Goal: Transaction & Acquisition: Purchase product/service

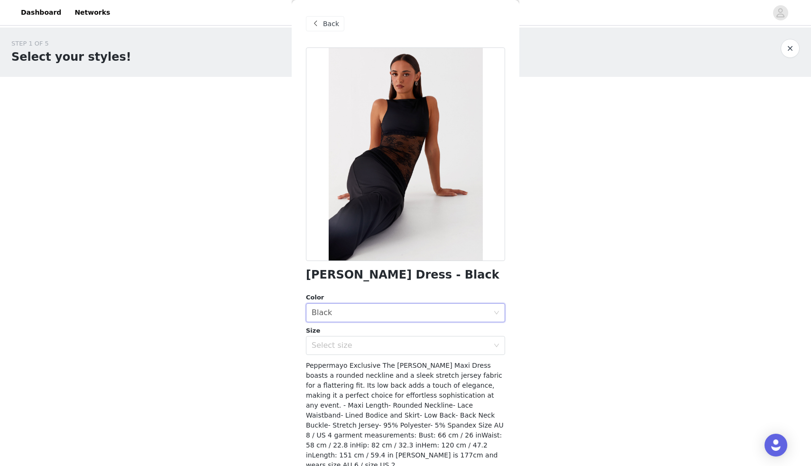
scroll to position [34, 0]
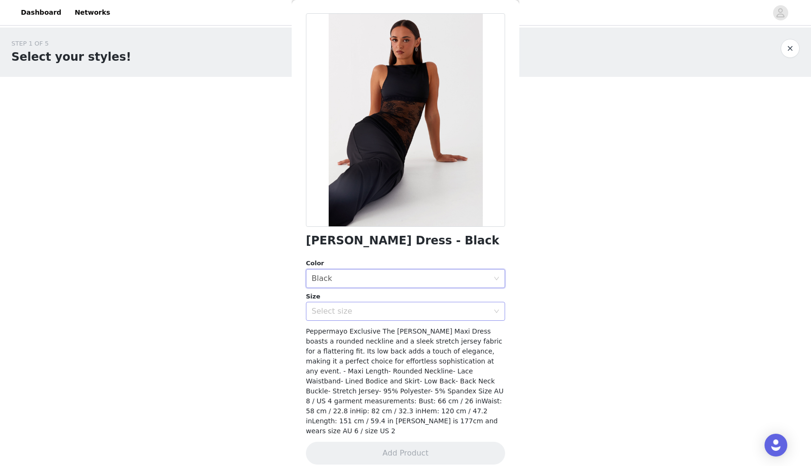
click at [374, 313] on div "Select size" at bounding box center [400, 310] width 177 height 9
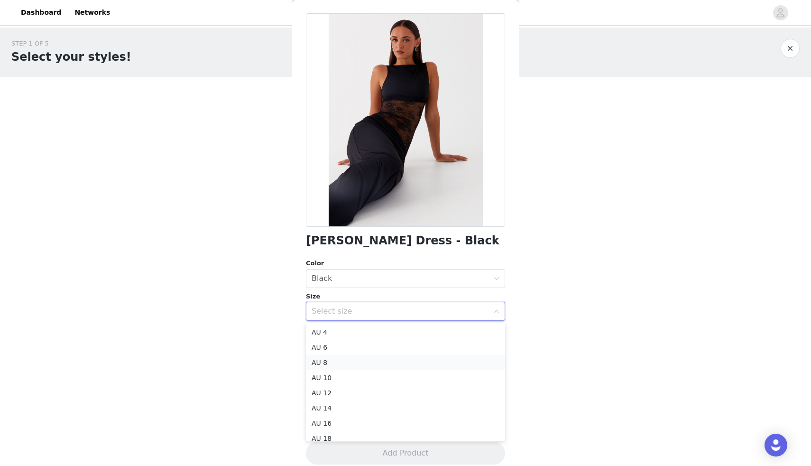
click at [346, 359] on li "AU 8" at bounding box center [405, 362] width 199 height 15
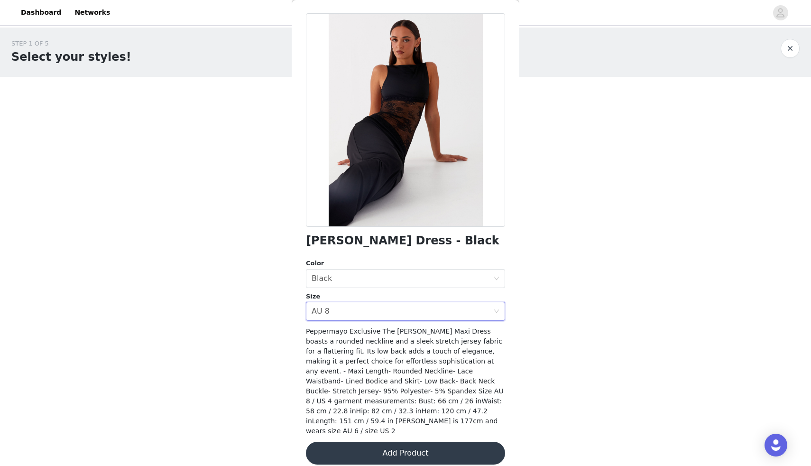
click at [370, 443] on button "Add Product" at bounding box center [405, 452] width 199 height 23
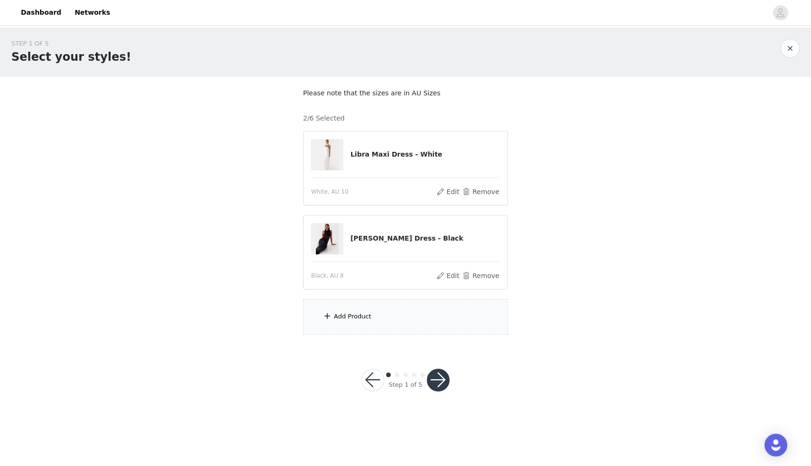
click at [408, 317] on div "Add Product" at bounding box center [405, 317] width 205 height 36
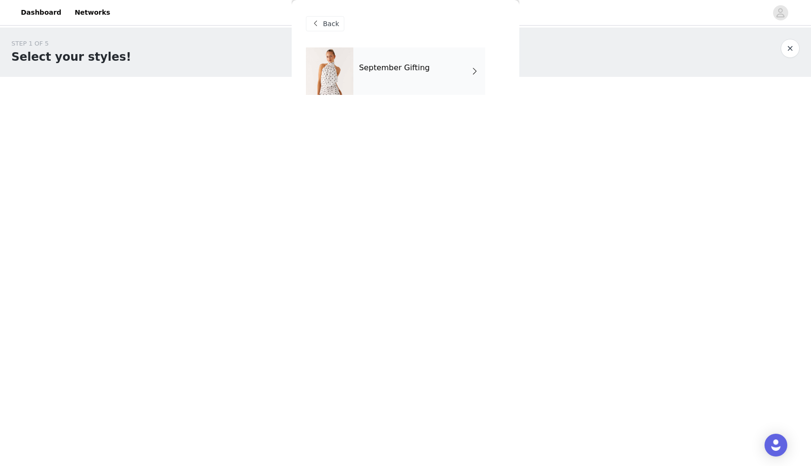
click at [404, 73] on div "September Gifting" at bounding box center [419, 70] width 132 height 47
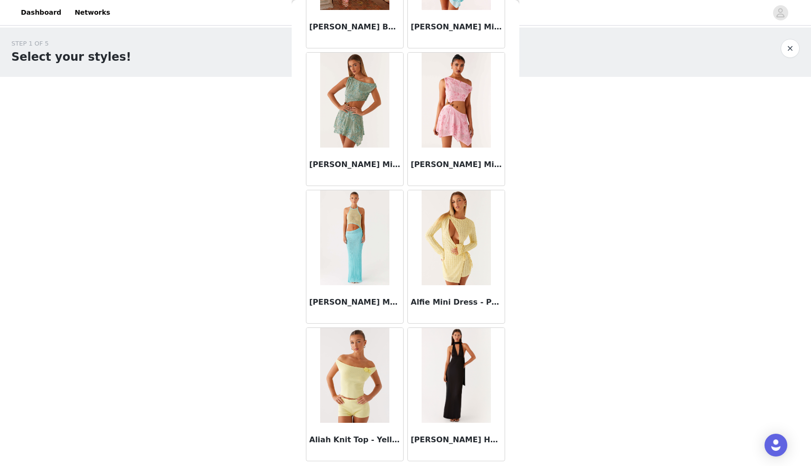
scroll to position [980, 0]
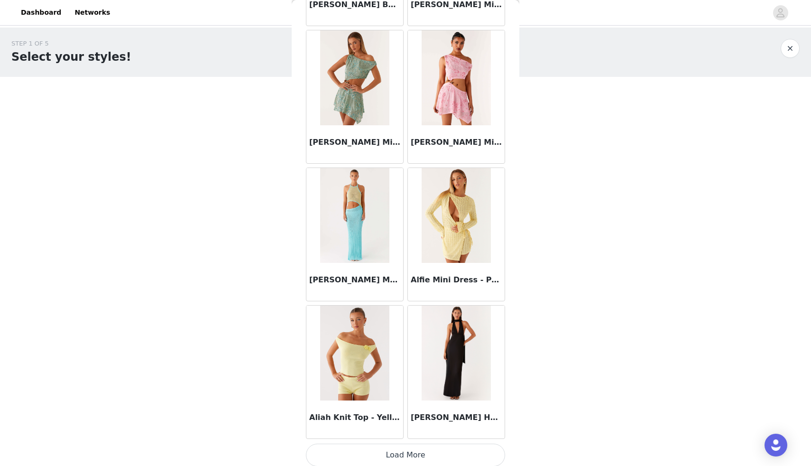
click at [404, 451] on button "Load More" at bounding box center [405, 454] width 199 height 23
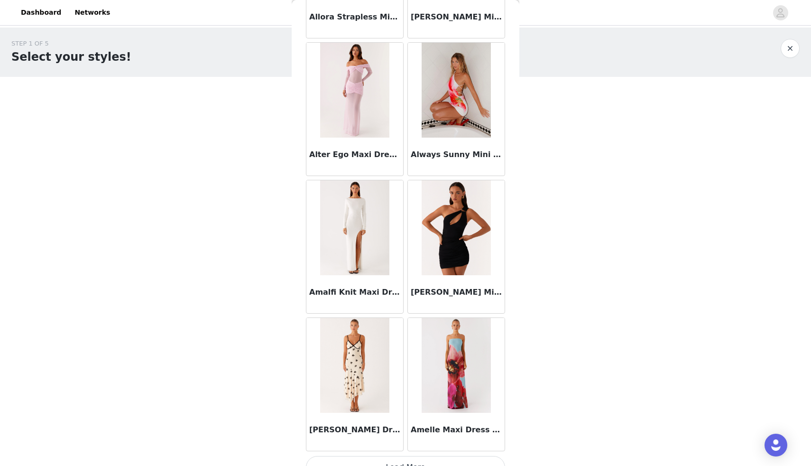
scroll to position [2360, 0]
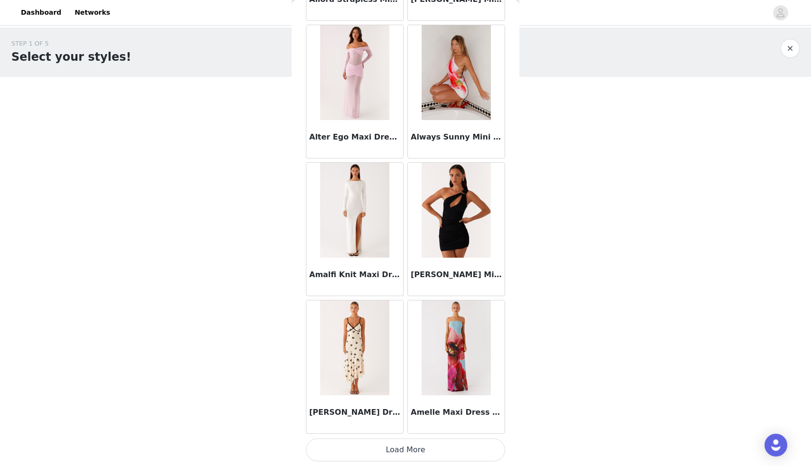
click at [395, 453] on button "Load More" at bounding box center [405, 449] width 199 height 23
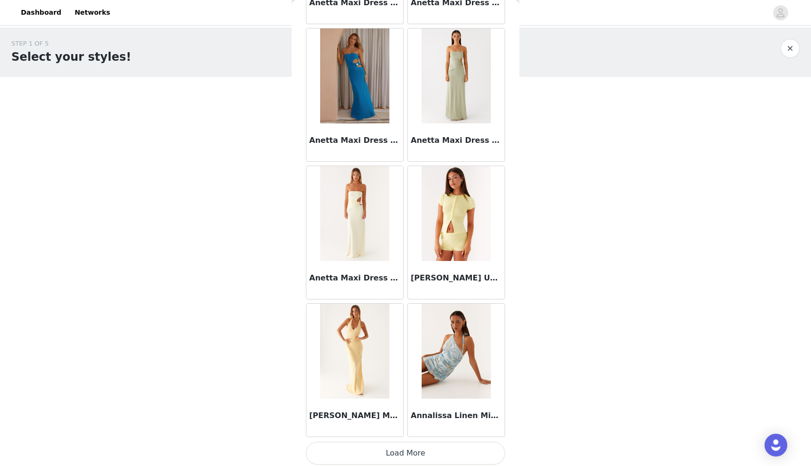
scroll to position [3735, 0]
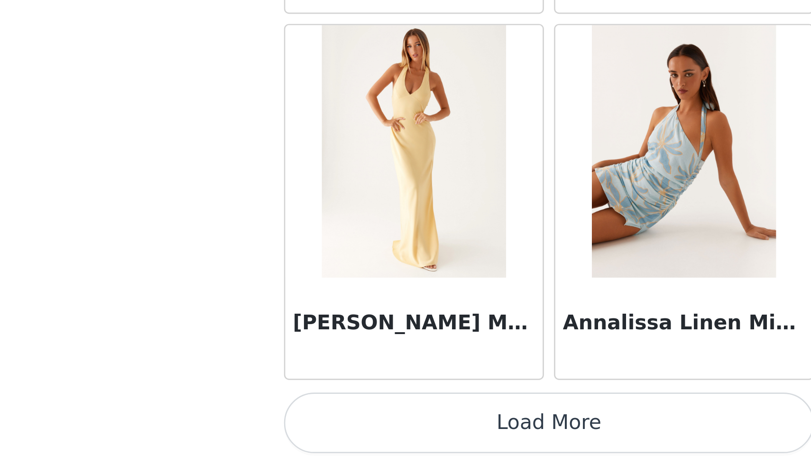
drag, startPoint x: 347, startPoint y: 324, endPoint x: 347, endPoint y: 417, distance: 92.9
click at [347, 405] on div "[PERSON_NAME] Maxi Dress - Yellow" at bounding box center [354, 414] width 97 height 38
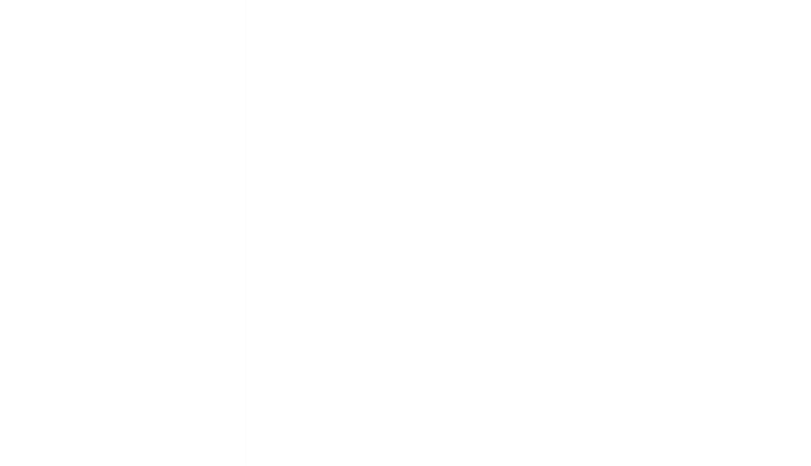
scroll to position [0, 0]
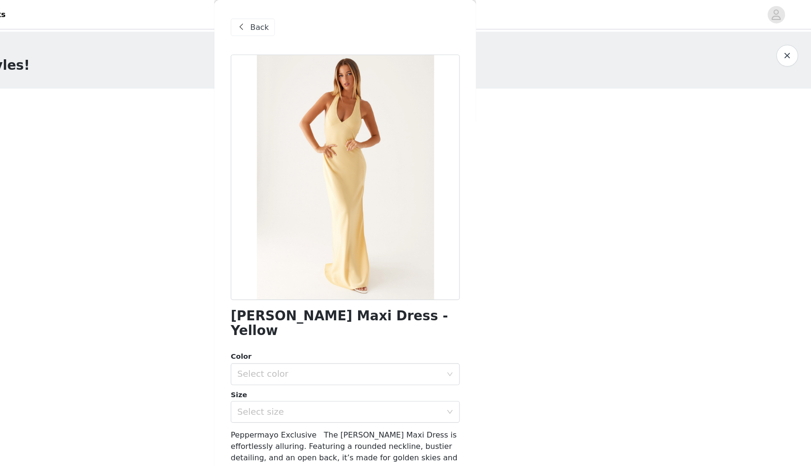
click at [336, 23] on span "Back" at bounding box center [331, 24] width 16 height 10
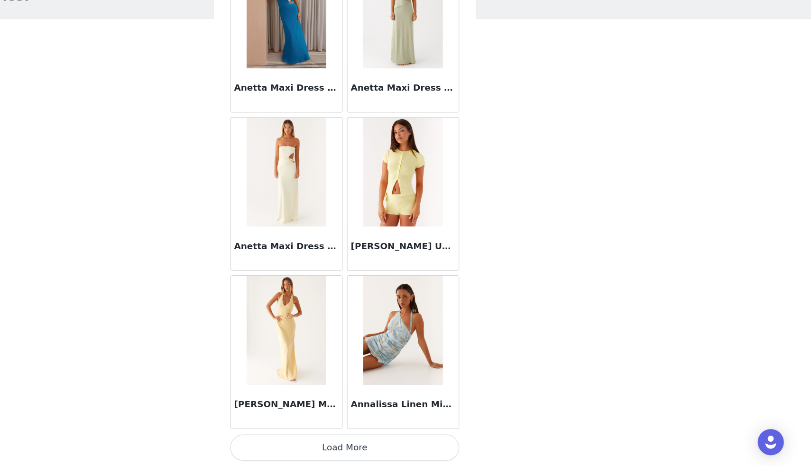
click at [416, 450] on button "Load More" at bounding box center [405, 449] width 199 height 23
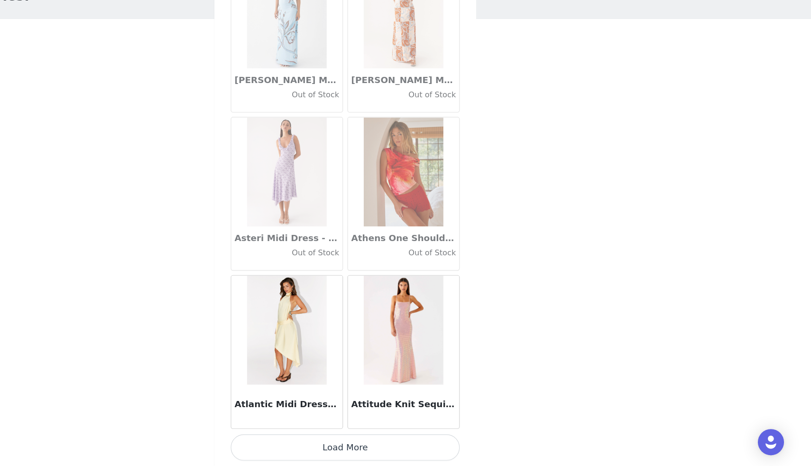
click at [388, 448] on button "Load More" at bounding box center [405, 449] width 199 height 23
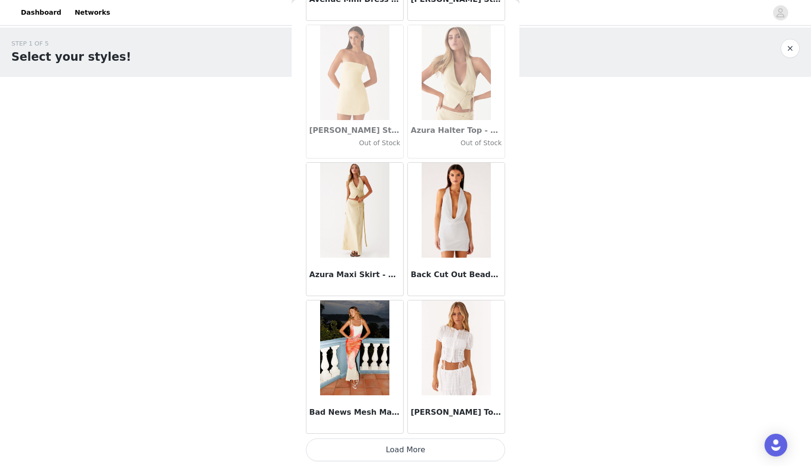
click at [387, 455] on button "Load More" at bounding box center [405, 449] width 199 height 23
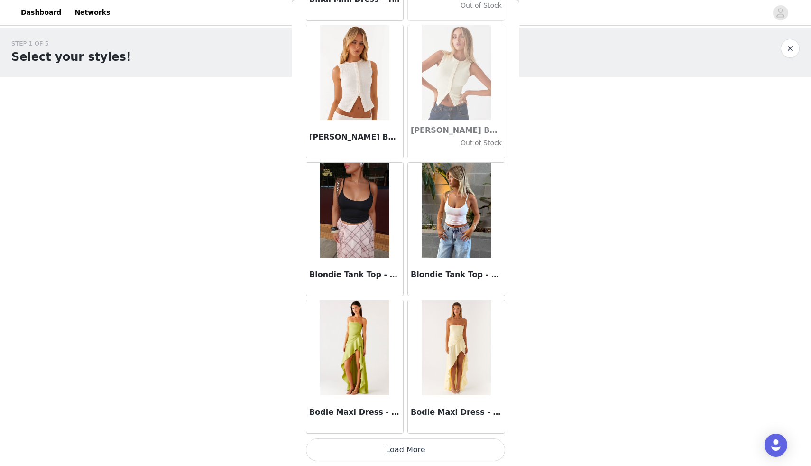
click at [412, 452] on button "Load More" at bounding box center [405, 449] width 199 height 23
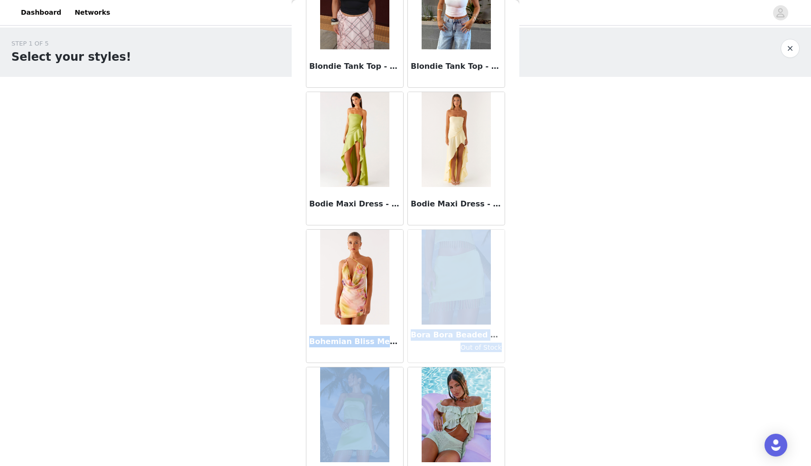
drag, startPoint x: 400, startPoint y: 319, endPoint x: 390, endPoint y: 386, distance: 68.5
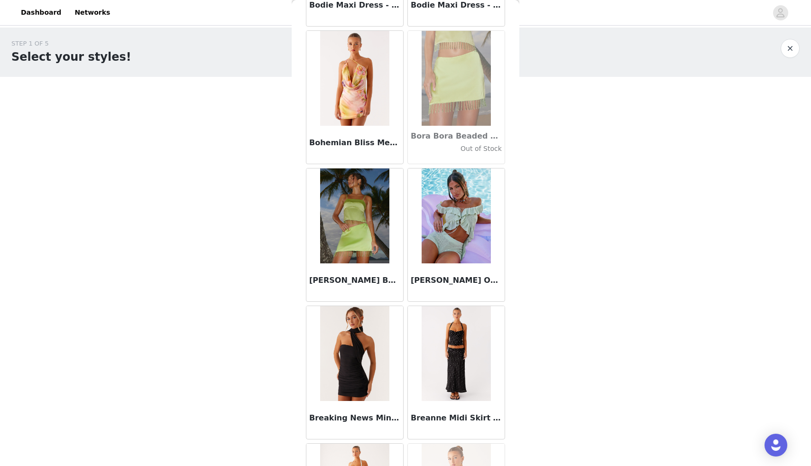
click at [564, 275] on div "STEP 1 OF 5 Select your styles! Please note that the sizes are in AU Sizes 2/6 …" at bounding box center [405, 187] width 811 height 318
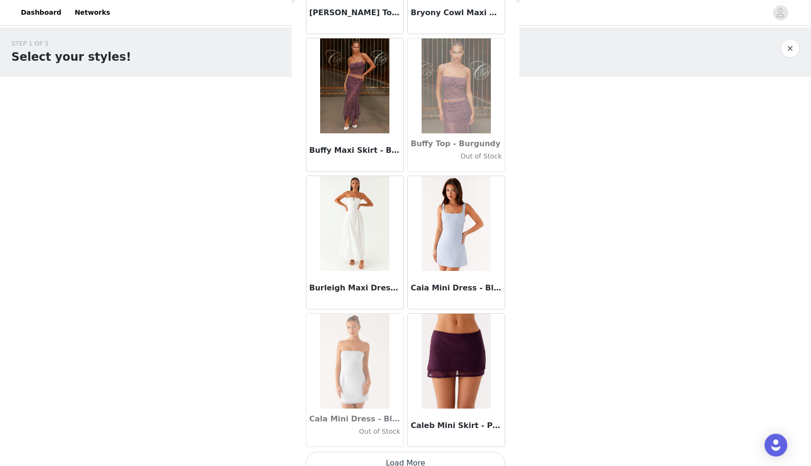
scroll to position [9236, 0]
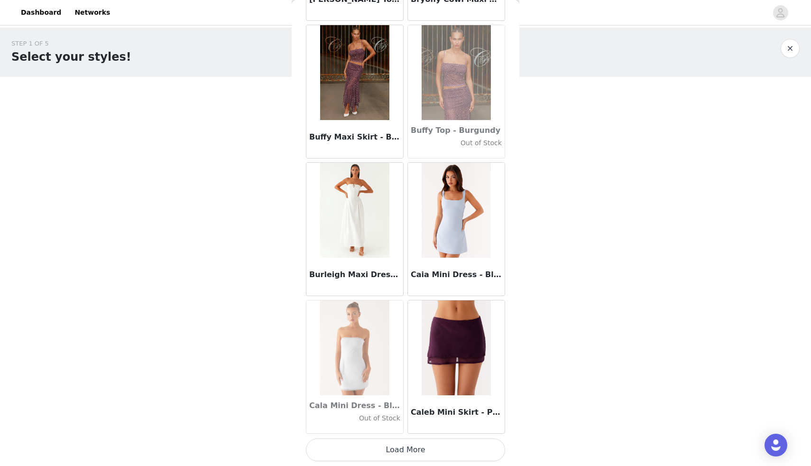
click at [400, 444] on button "Load More" at bounding box center [405, 449] width 199 height 23
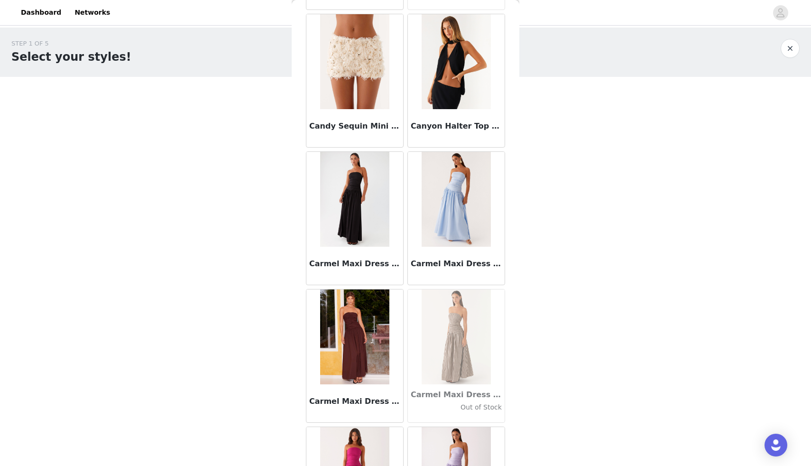
scroll to position [9937, 0]
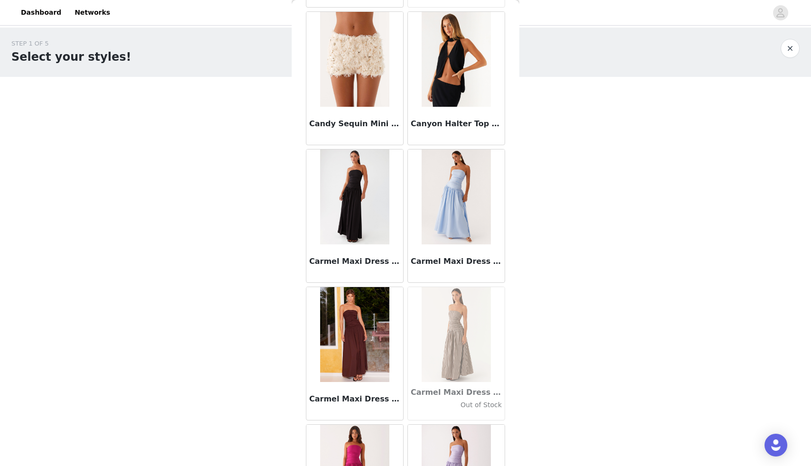
click at [390, 311] on div at bounding box center [354, 334] width 97 height 95
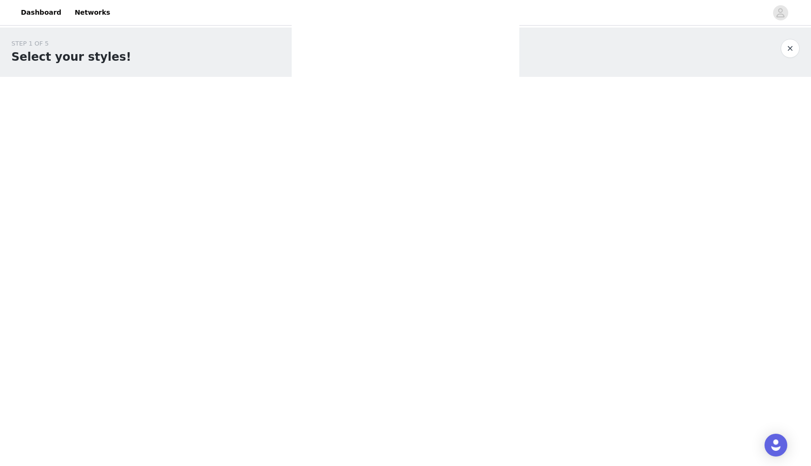
scroll to position [0, 0]
click at [325, 19] on div at bounding box center [405, 233] width 811 height 466
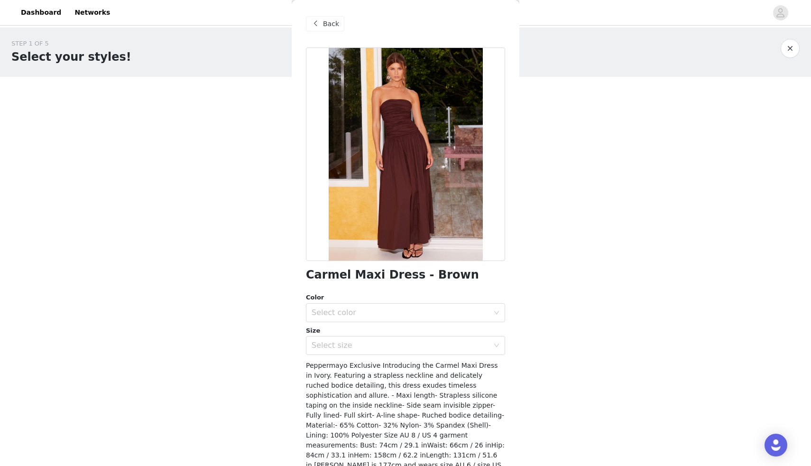
click at [324, 28] on span "Back" at bounding box center [331, 24] width 16 height 10
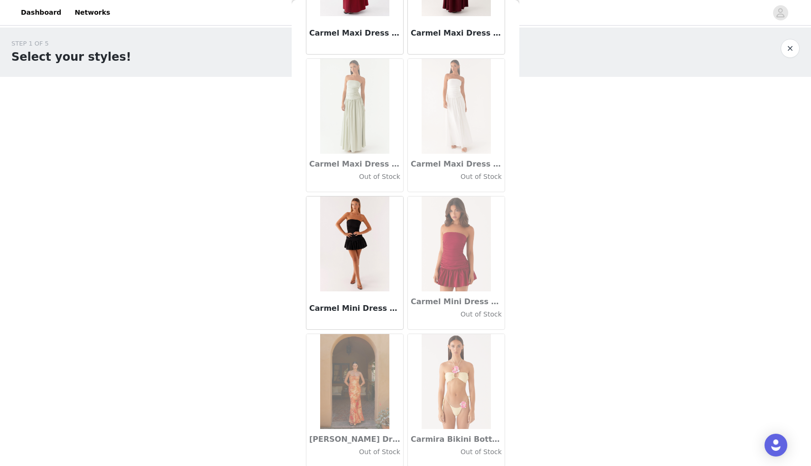
scroll to position [10611, 0]
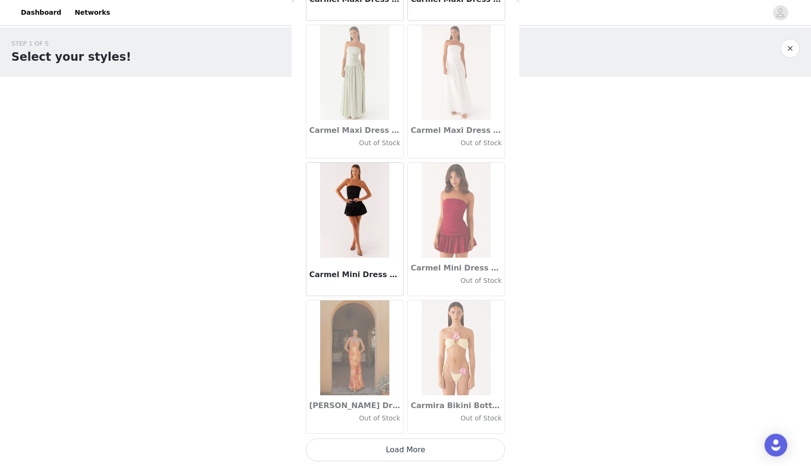
click at [404, 450] on button "Load More" at bounding box center [405, 449] width 199 height 23
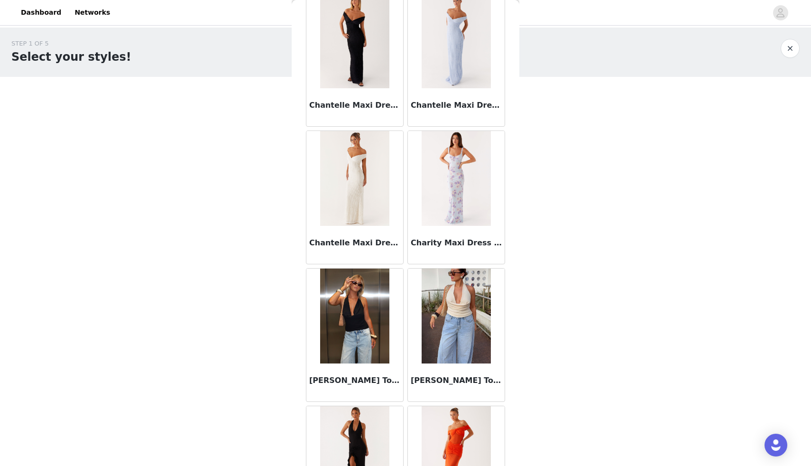
scroll to position [11986, 0]
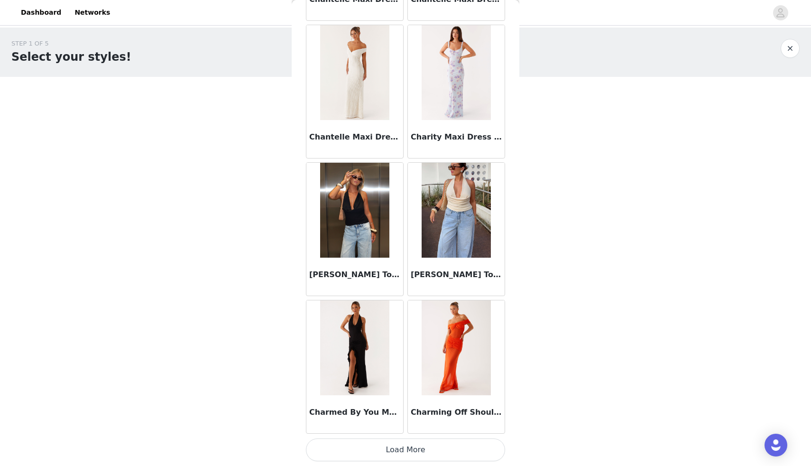
click at [425, 449] on button "Load More" at bounding box center [405, 449] width 199 height 23
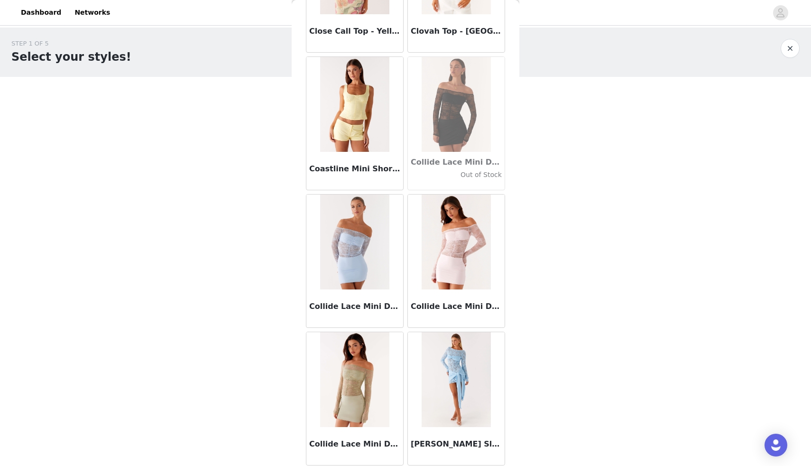
scroll to position [13361, 0]
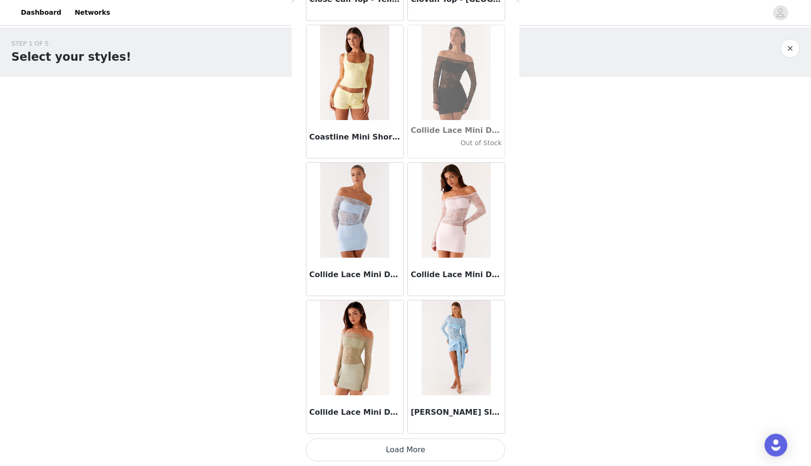
click at [400, 444] on button "Load More" at bounding box center [405, 449] width 199 height 23
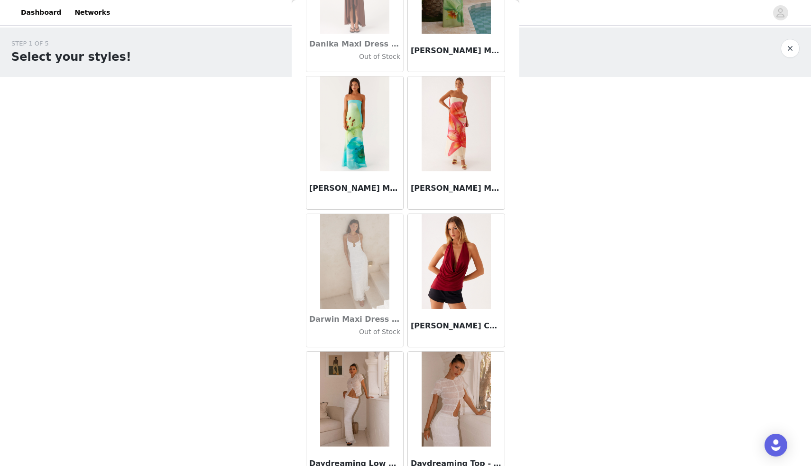
scroll to position [14736, 0]
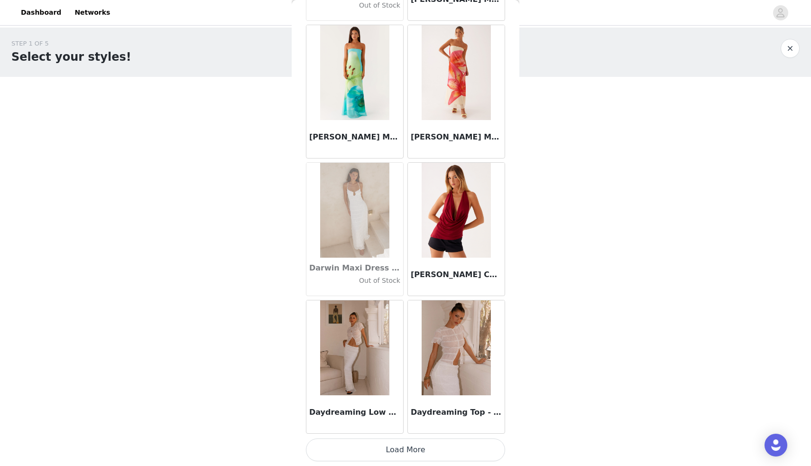
click at [363, 447] on button "Load More" at bounding box center [405, 449] width 199 height 23
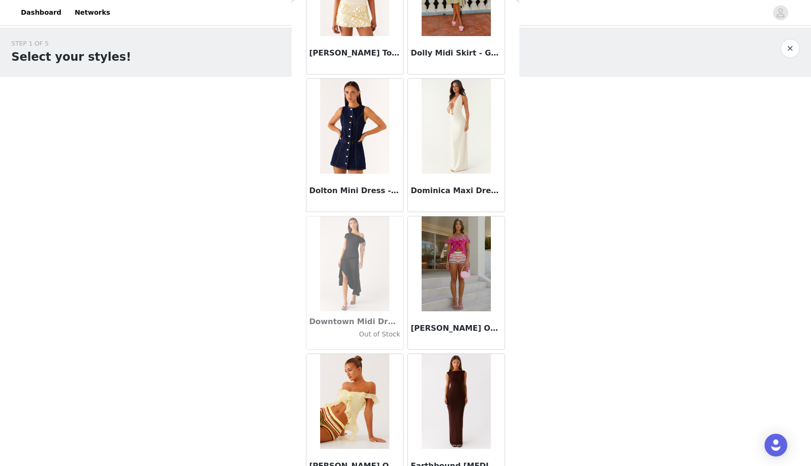
scroll to position [16111, 0]
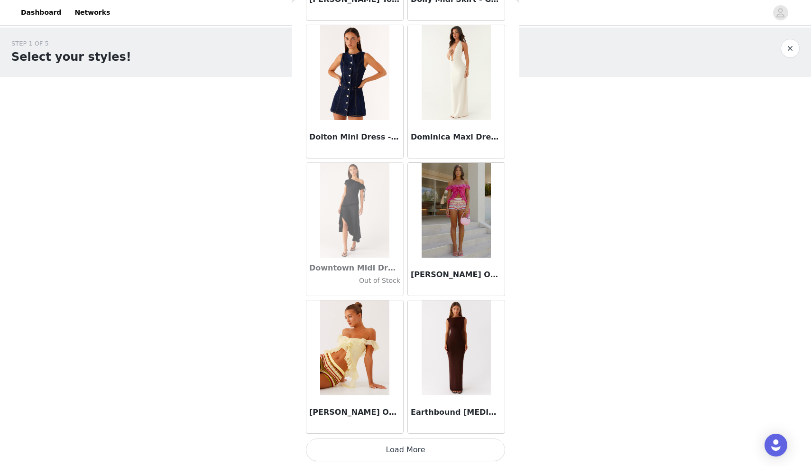
click at [402, 446] on button "Load More" at bounding box center [405, 449] width 199 height 23
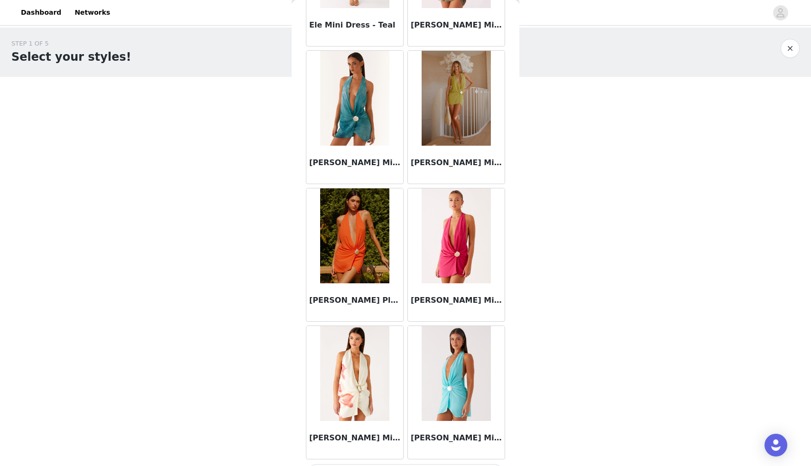
scroll to position [17486, 0]
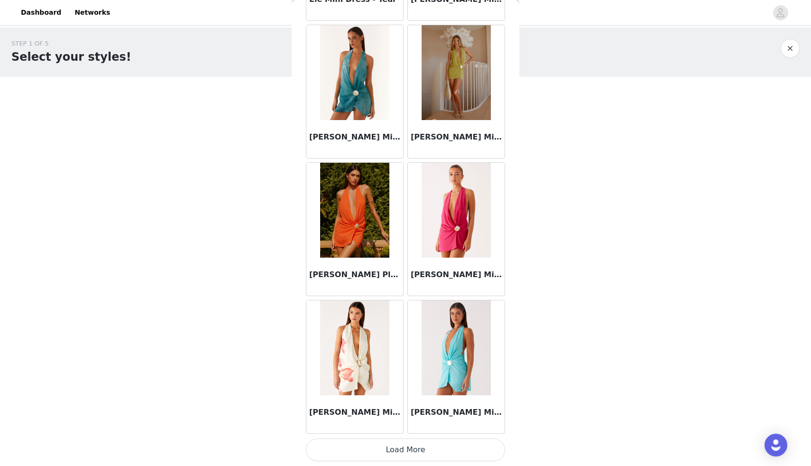
click at [392, 455] on button "Load More" at bounding box center [405, 449] width 199 height 23
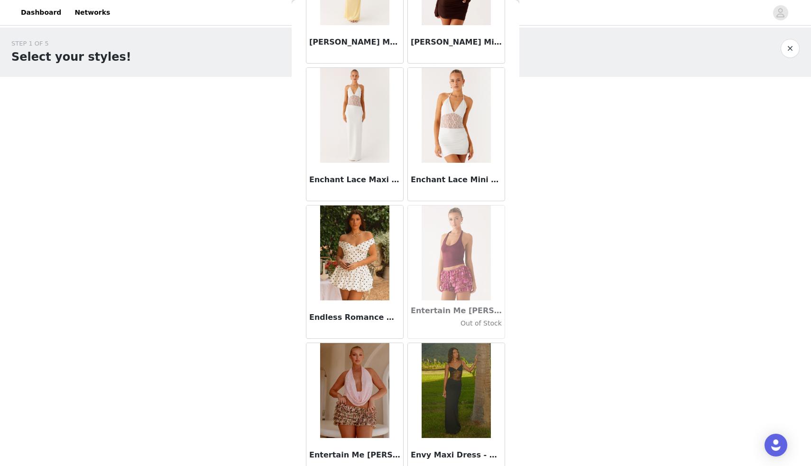
scroll to position [18861, 0]
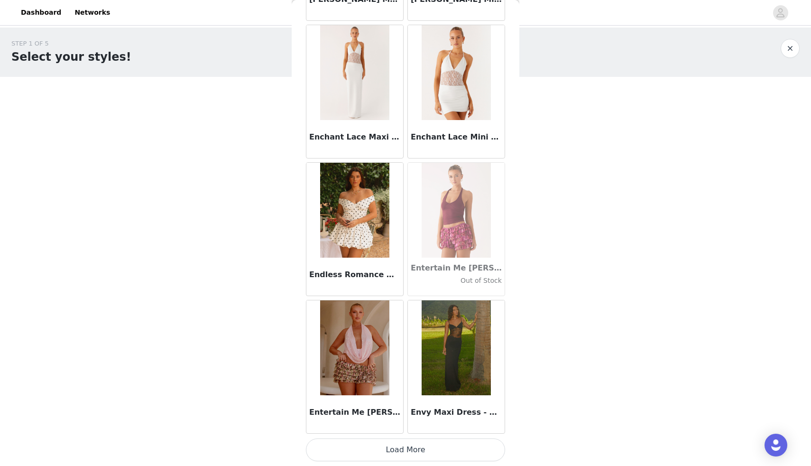
click at [385, 448] on button "Load More" at bounding box center [405, 449] width 199 height 23
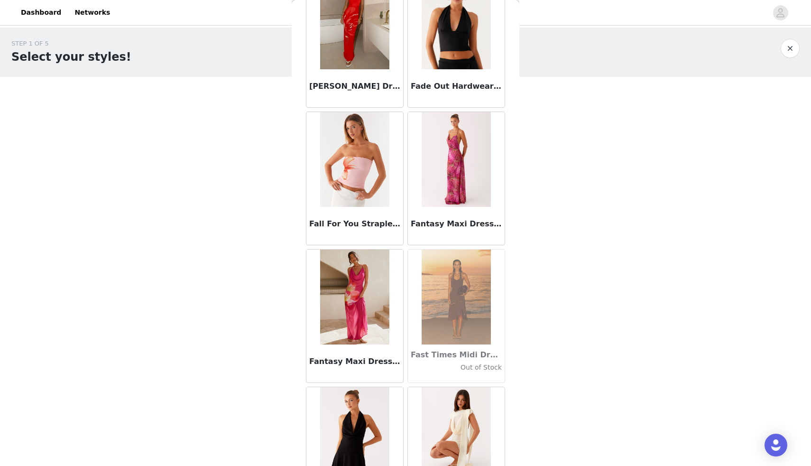
scroll to position [20236, 0]
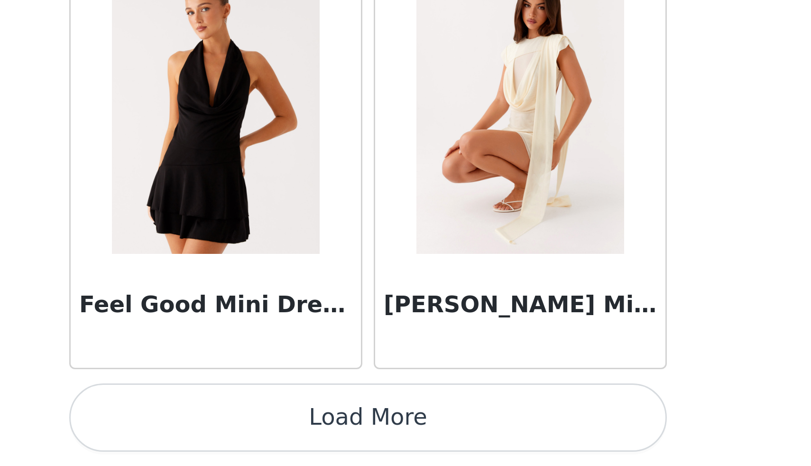
click at [378, 446] on button "Load More" at bounding box center [405, 449] width 199 height 23
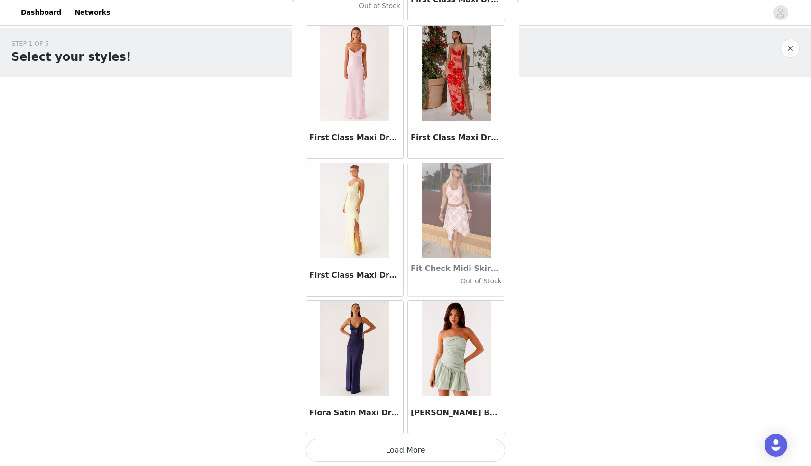
scroll to position [21612, 0]
click at [414, 451] on button "Load More" at bounding box center [405, 449] width 199 height 23
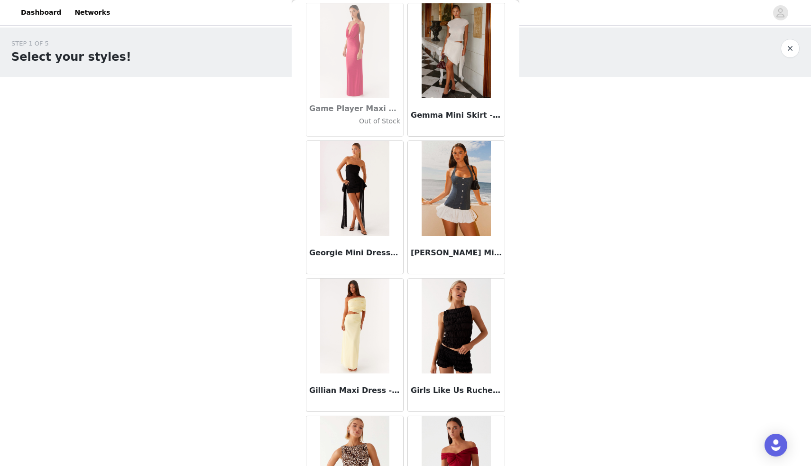
scroll to position [22987, 0]
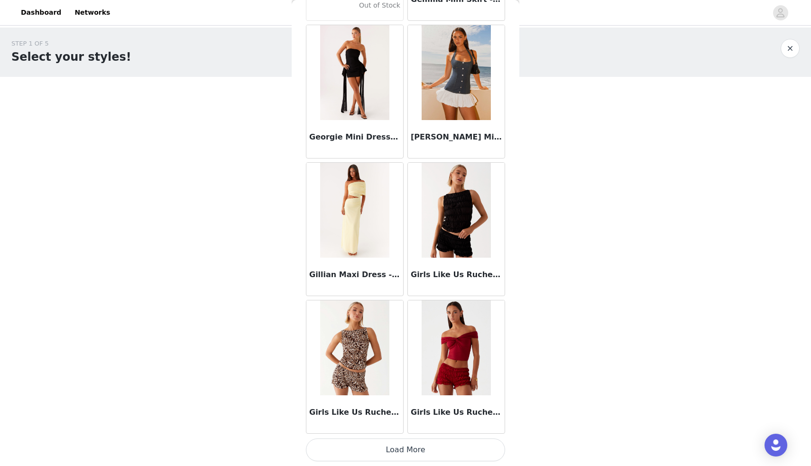
click at [367, 449] on button "Load More" at bounding box center [405, 449] width 199 height 23
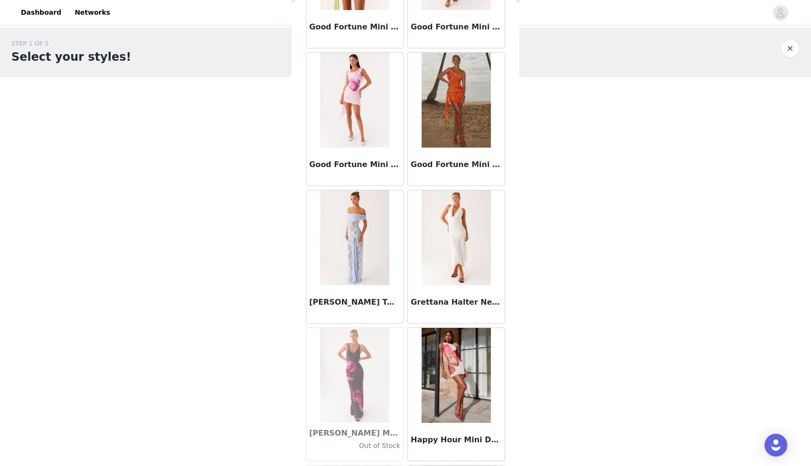
scroll to position [23826, 0]
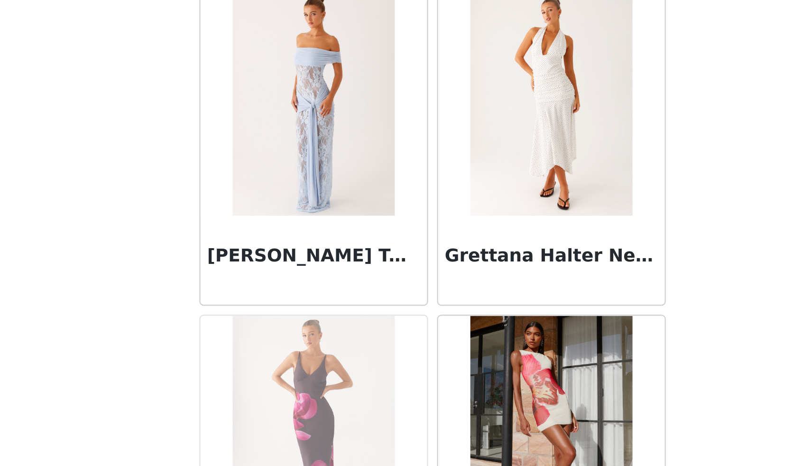
click at [385, 264] on h3 "[PERSON_NAME] Twist Maxi Dress - Blue" at bounding box center [354, 260] width 91 height 11
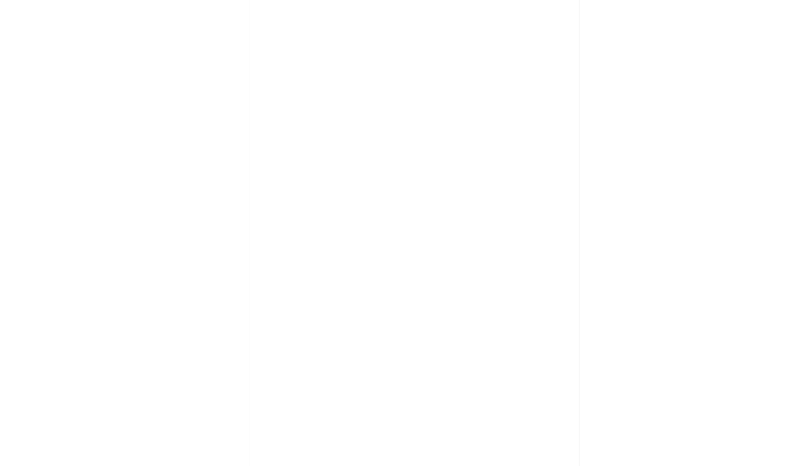
scroll to position [0, 0]
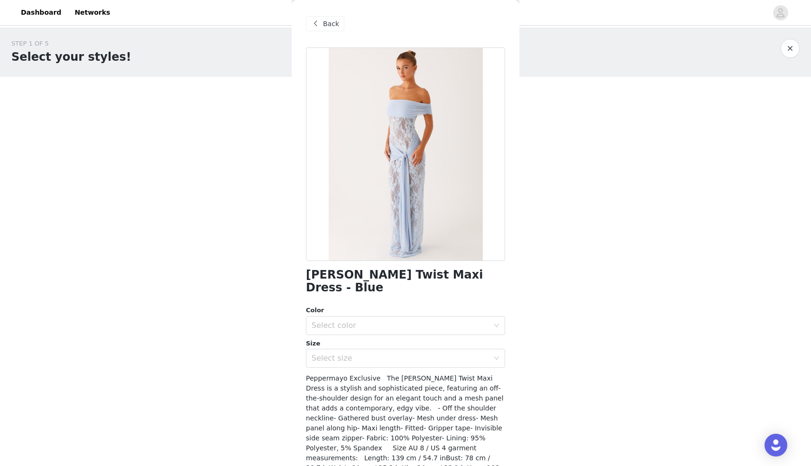
click at [326, 25] on span "Back" at bounding box center [331, 24] width 16 height 10
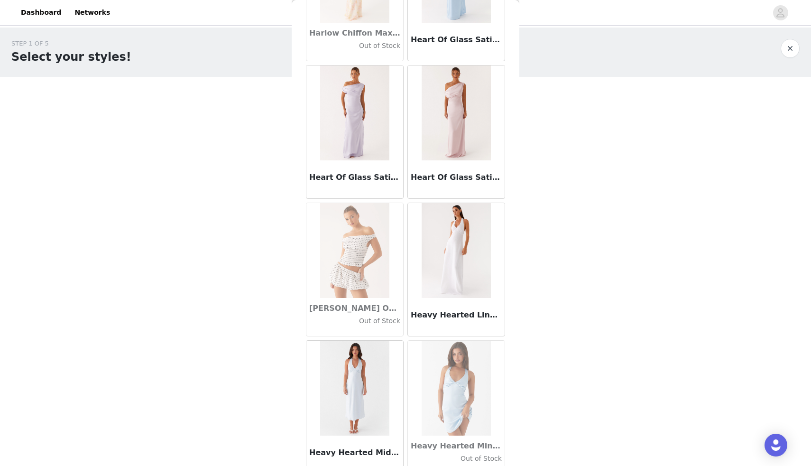
scroll to position [24362, 0]
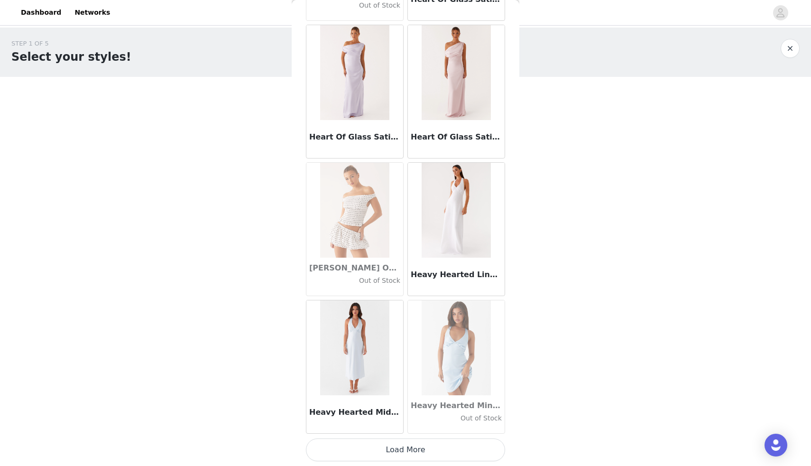
click at [411, 451] on button "Load More" at bounding box center [405, 449] width 199 height 23
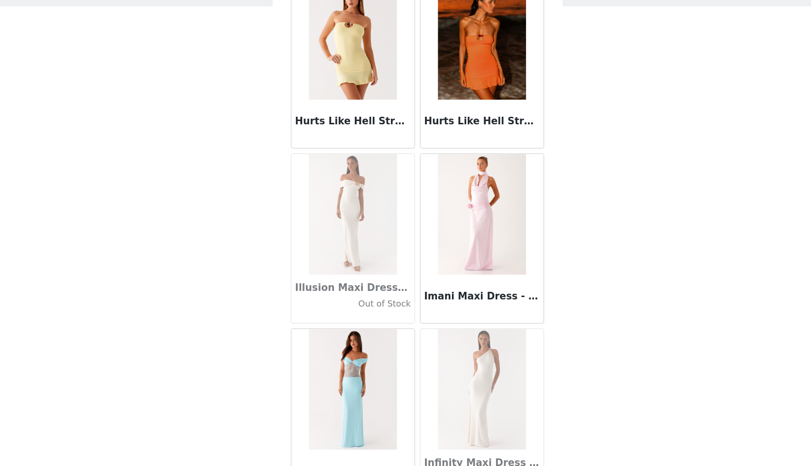
scroll to position [25737, 0]
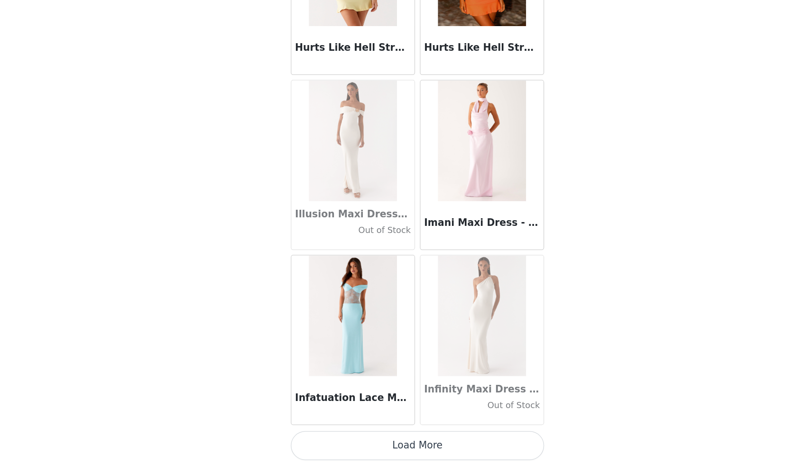
click at [416, 445] on button "Load More" at bounding box center [405, 449] width 199 height 23
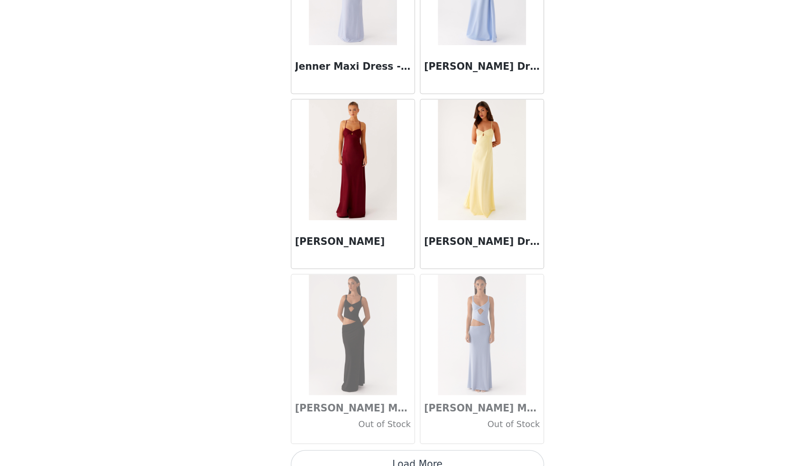
scroll to position [27112, 0]
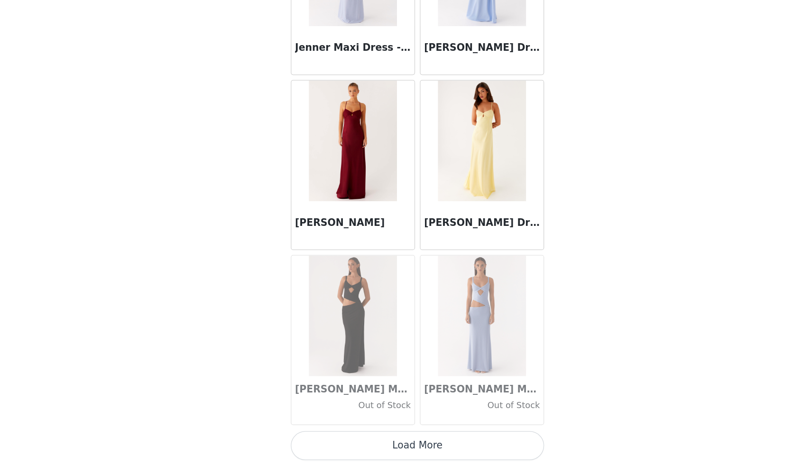
click at [424, 450] on button "Load More" at bounding box center [405, 449] width 199 height 23
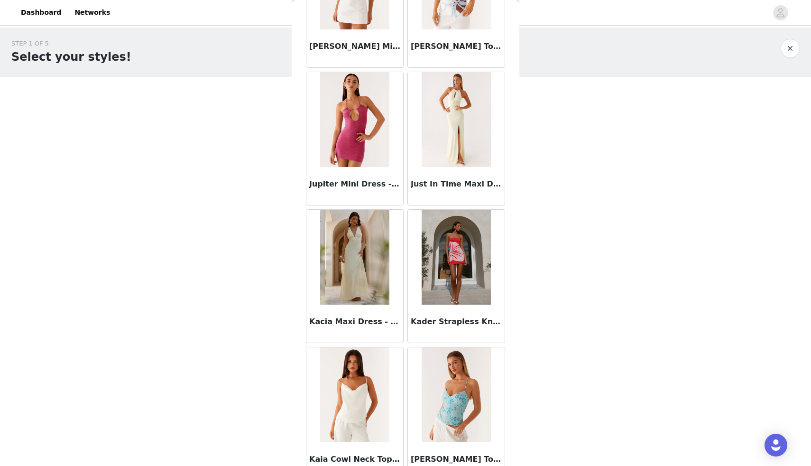
scroll to position [28487, 0]
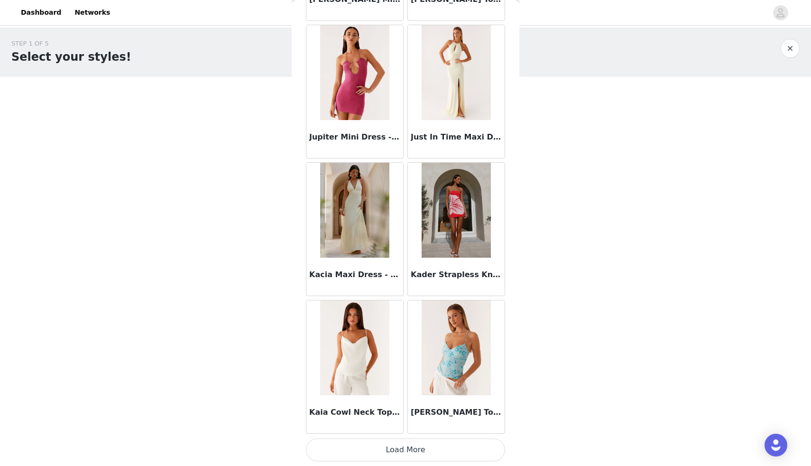
click at [404, 449] on button "Load More" at bounding box center [405, 449] width 199 height 23
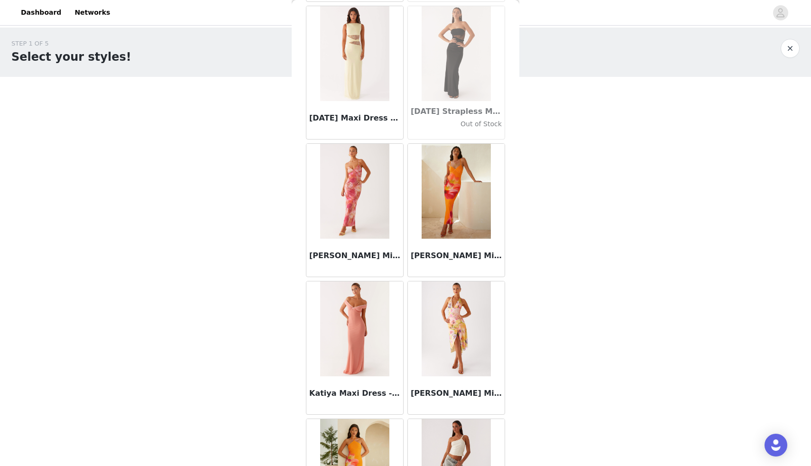
scroll to position [29862, 0]
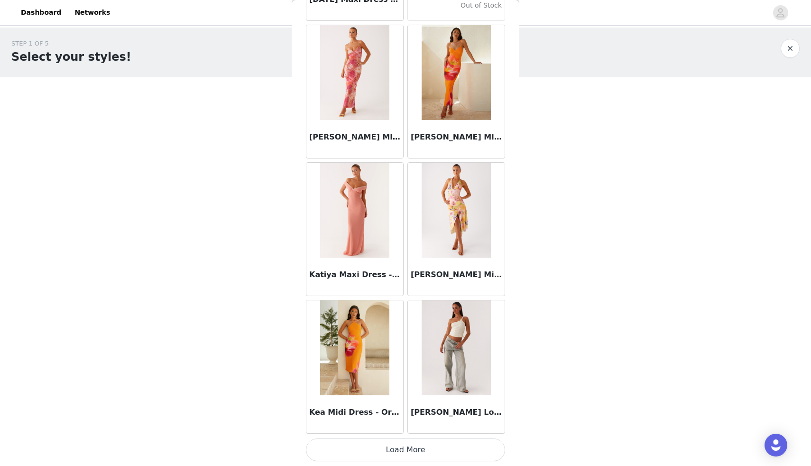
click at [411, 452] on button "Load More" at bounding box center [405, 449] width 199 height 23
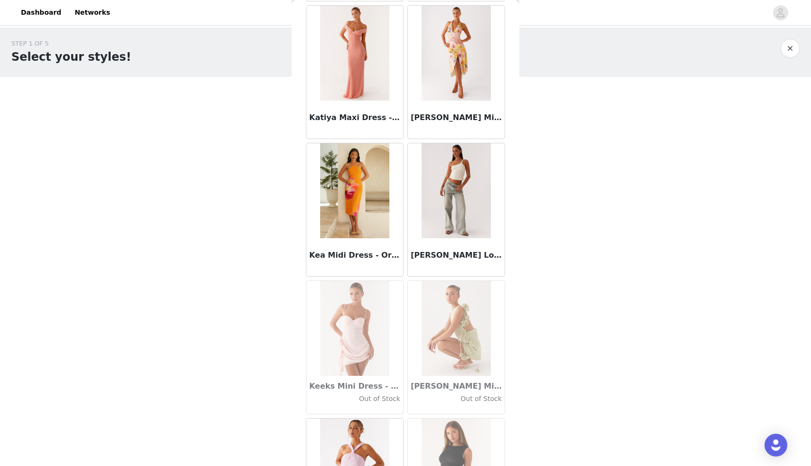
scroll to position [30236, 0]
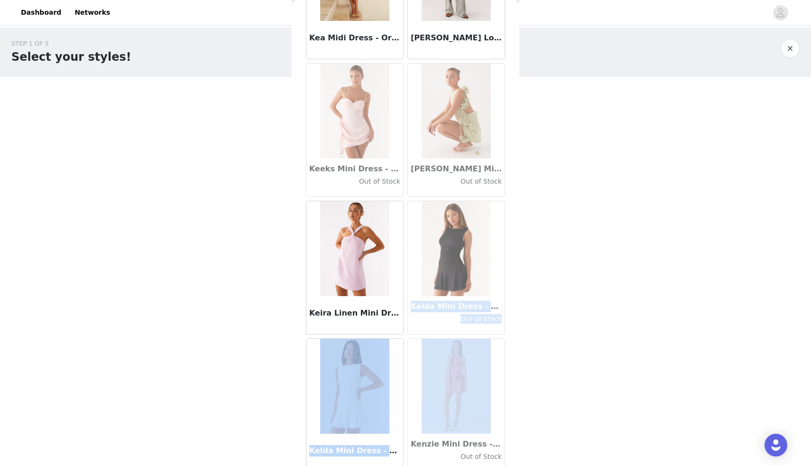
drag, startPoint x: 412, startPoint y: 307, endPoint x: 416, endPoint y: 339, distance: 31.5
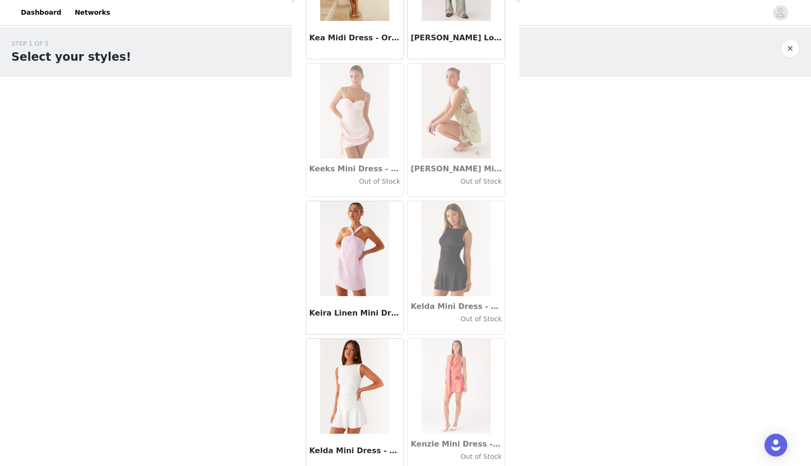
click at [280, 297] on div "STEP 1 OF 5 Select your styles! Please note that the sizes are in AU Sizes 2/6 …" at bounding box center [405, 187] width 811 height 318
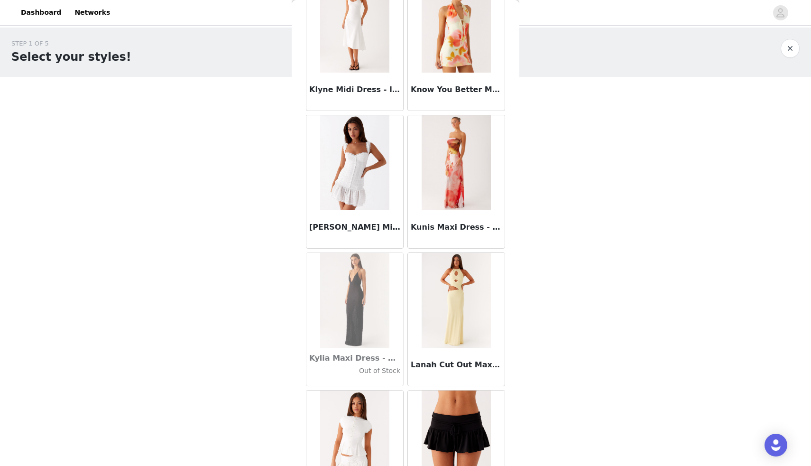
scroll to position [31237, 0]
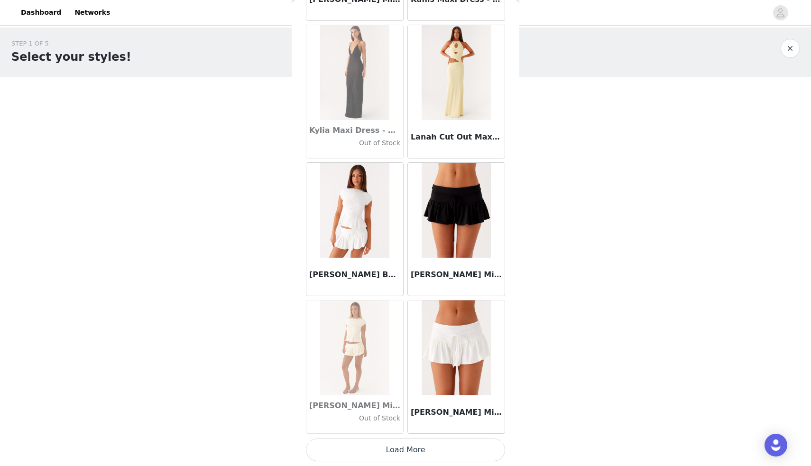
click at [395, 454] on button "Load More" at bounding box center [405, 449] width 199 height 23
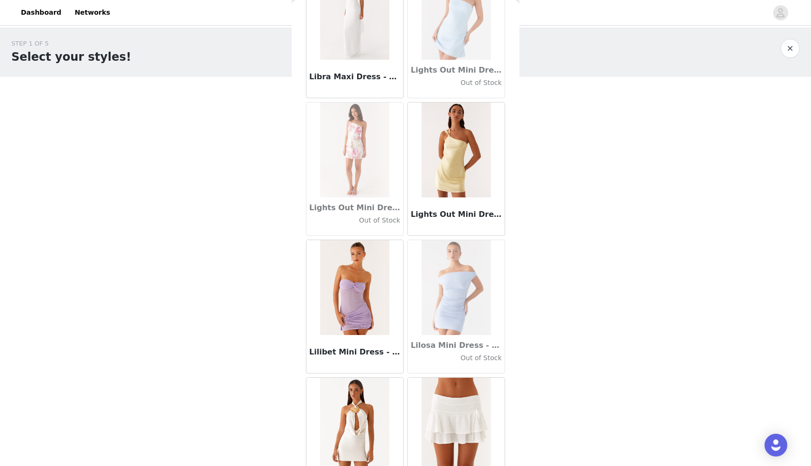
scroll to position [32612, 0]
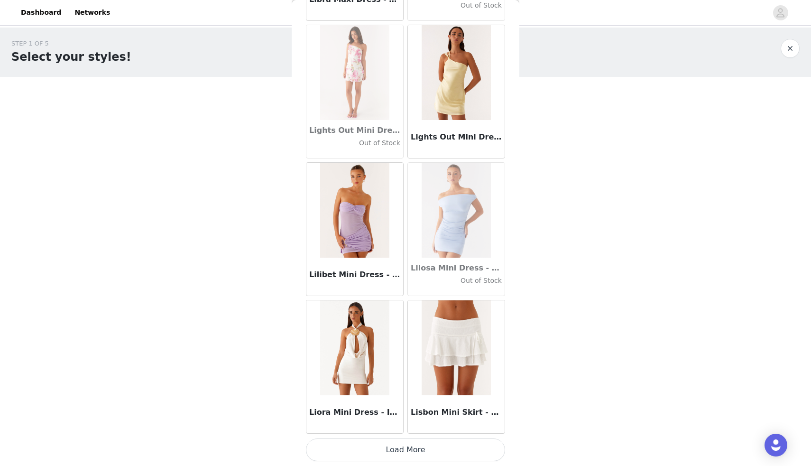
click at [387, 456] on button "Load More" at bounding box center [405, 449] width 199 height 23
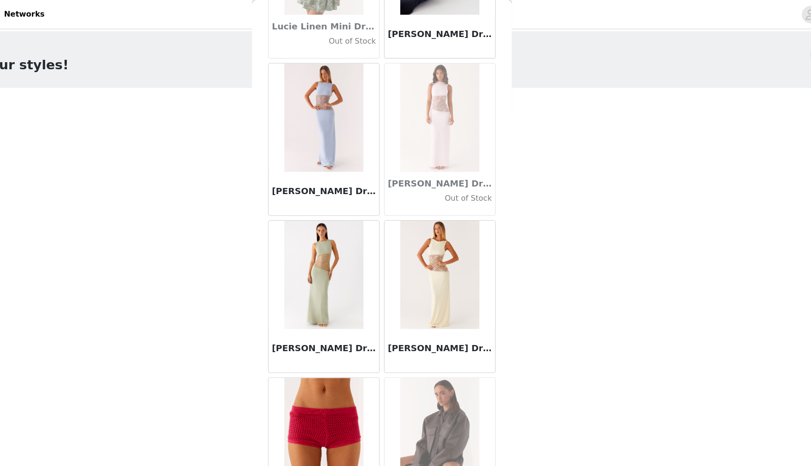
scroll to position [33987, 0]
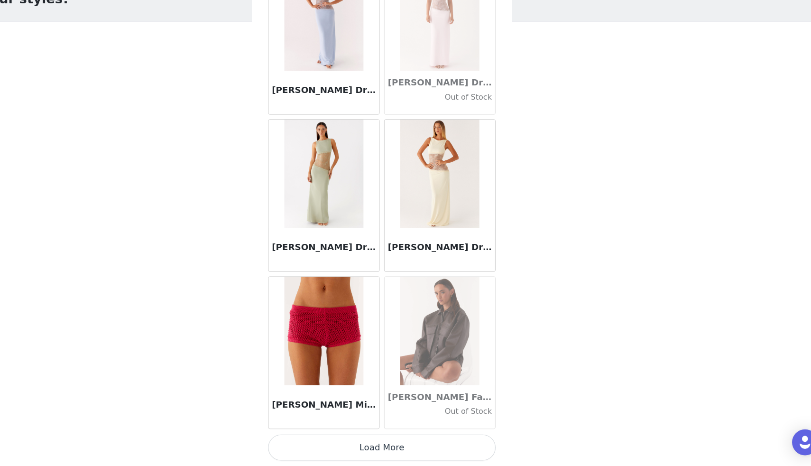
click at [405, 452] on button "Load More" at bounding box center [405, 449] width 199 height 23
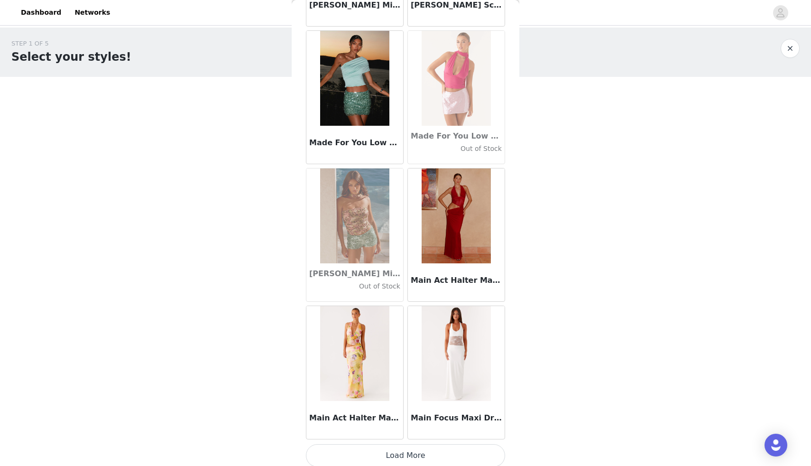
scroll to position [35362, 0]
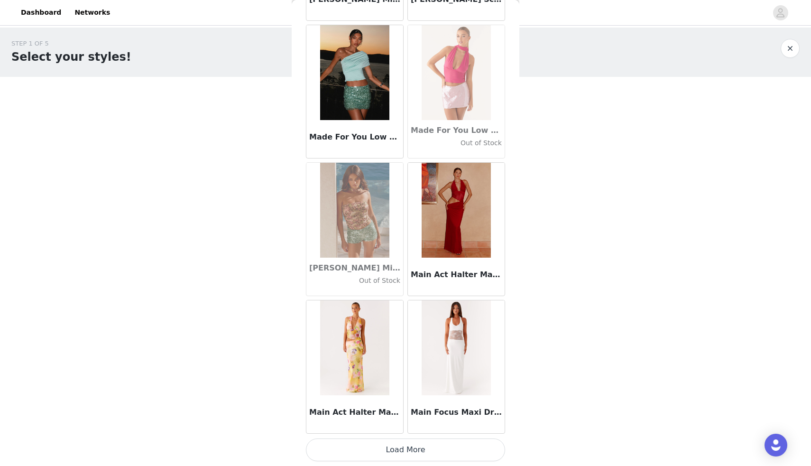
click at [393, 452] on button "Load More" at bounding box center [405, 449] width 199 height 23
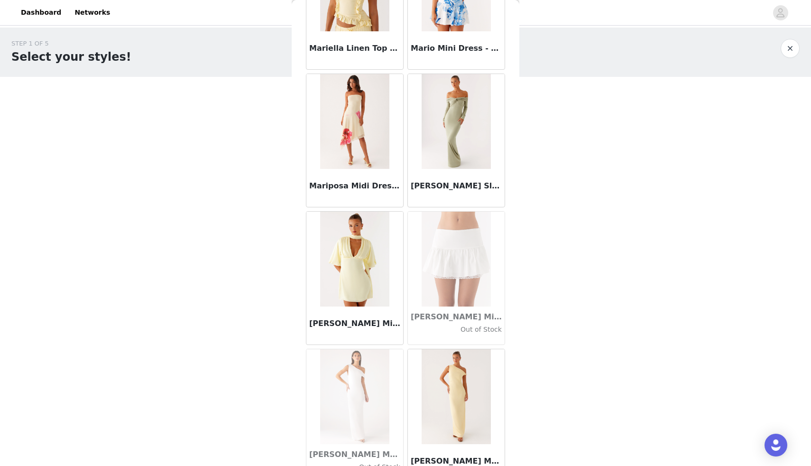
scroll to position [36691, 0]
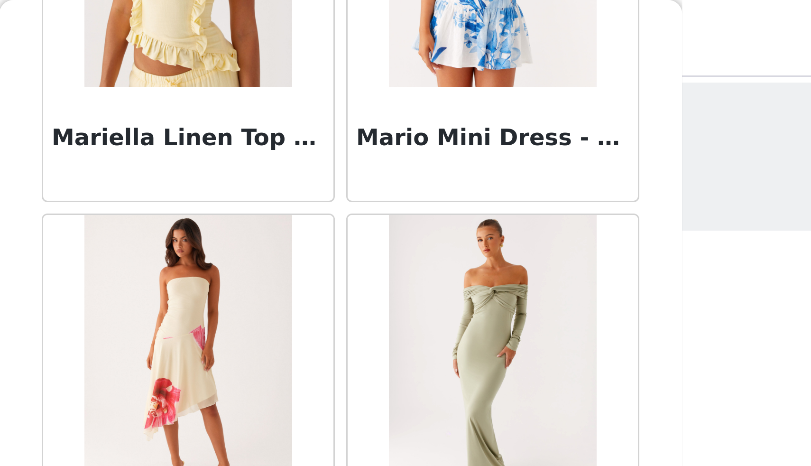
click at [438, 47] on h3 "Mario Mini Dress - Blue Floral Print" at bounding box center [456, 45] width 91 height 11
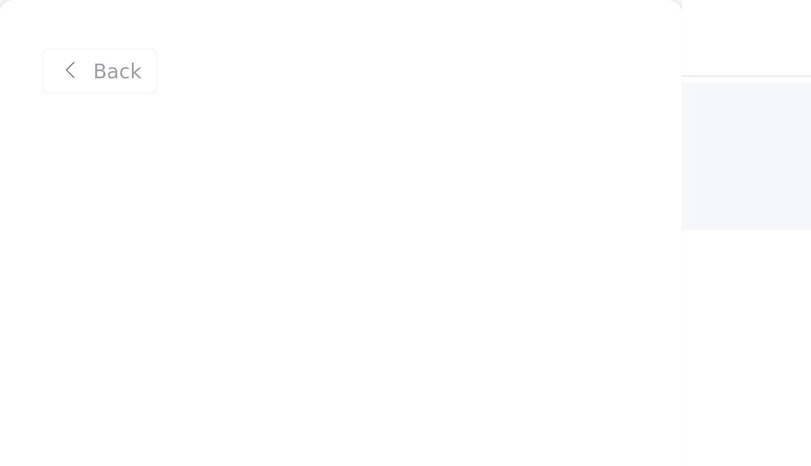
scroll to position [0, 0]
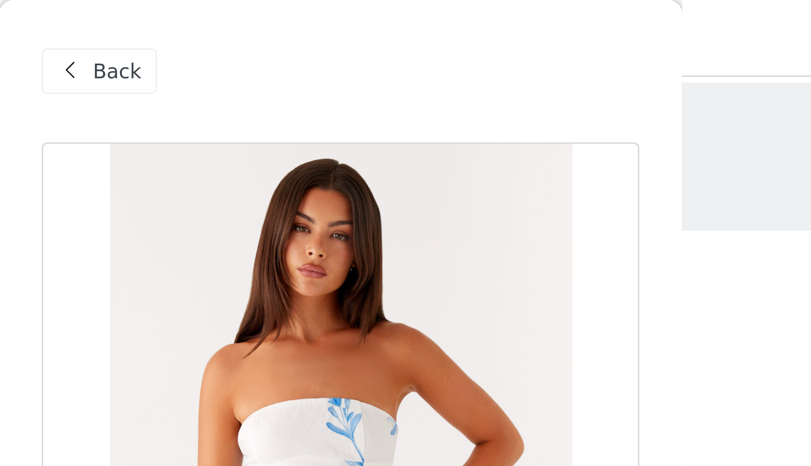
click at [334, 26] on span "Back" at bounding box center [331, 24] width 16 height 10
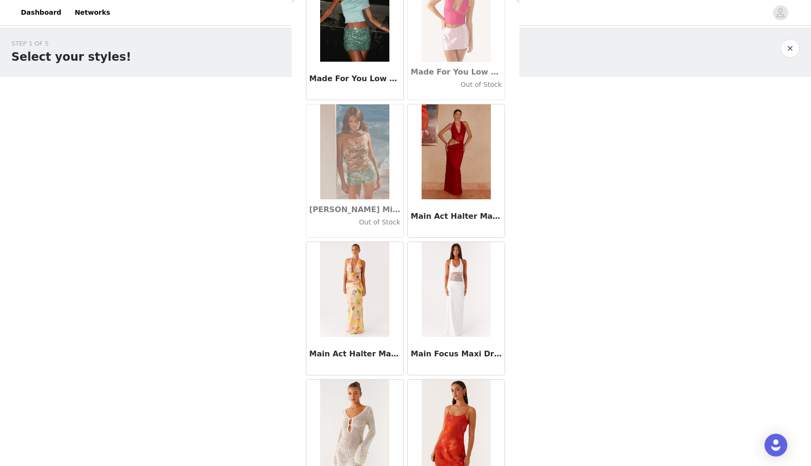
scroll to position [36737, 0]
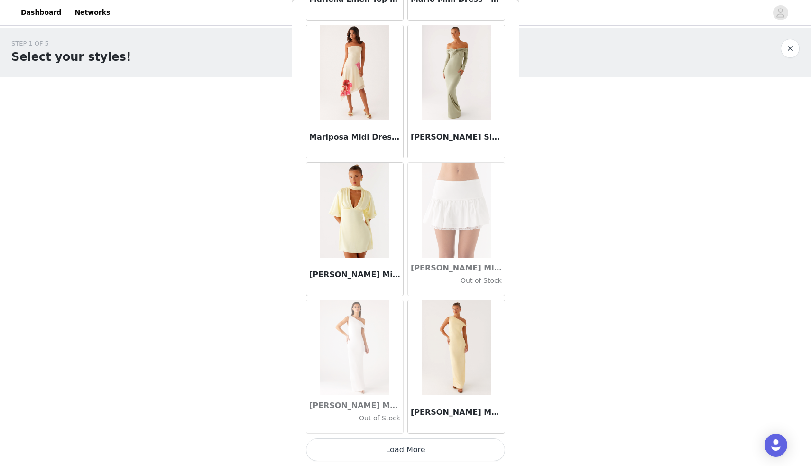
click at [392, 450] on button "Load More" at bounding box center [405, 449] width 199 height 23
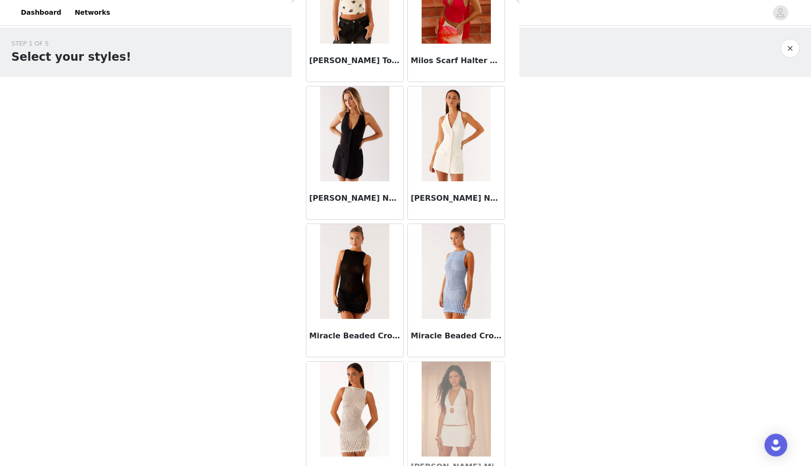
scroll to position [38112, 0]
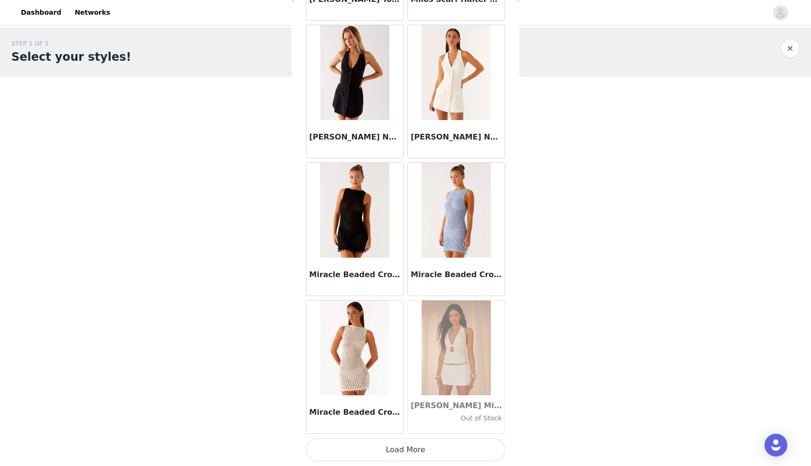
click at [391, 449] on button "Load More" at bounding box center [405, 449] width 199 height 23
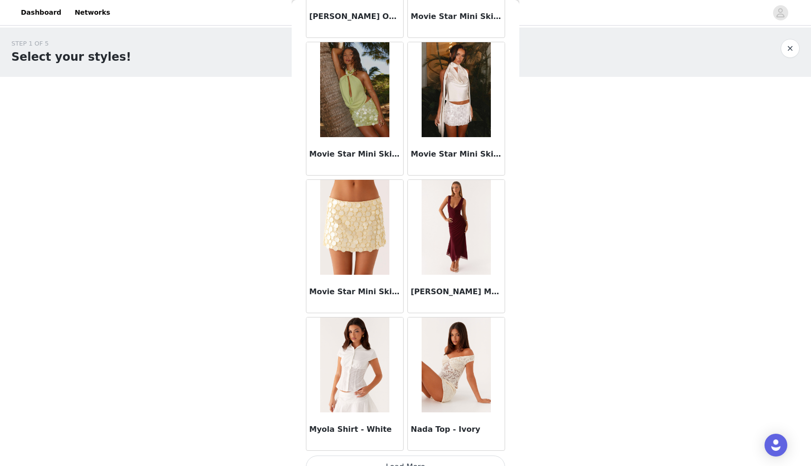
scroll to position [39488, 0]
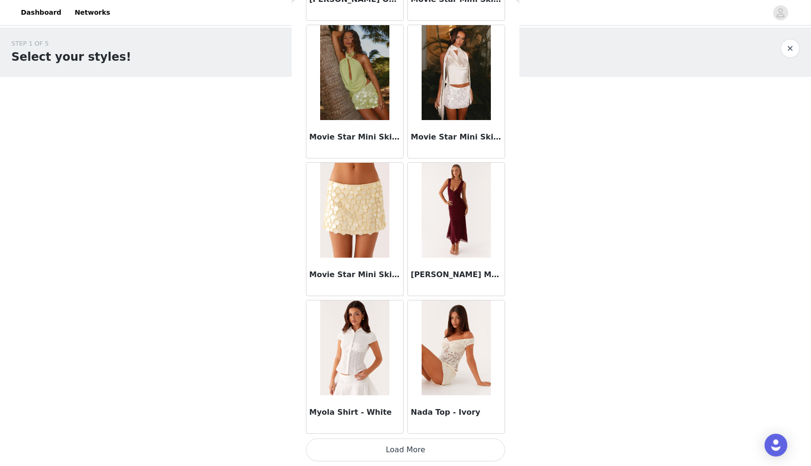
click at [388, 447] on button "Load More" at bounding box center [405, 449] width 199 height 23
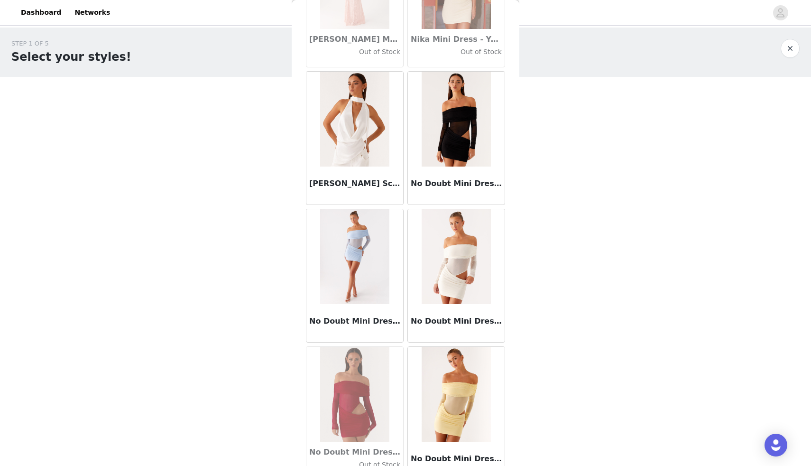
scroll to position [40863, 0]
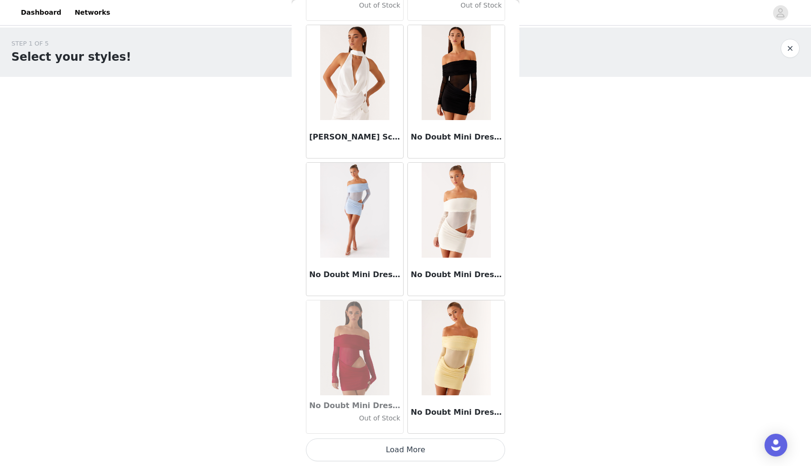
click at [386, 447] on button "Load More" at bounding box center [405, 449] width 199 height 23
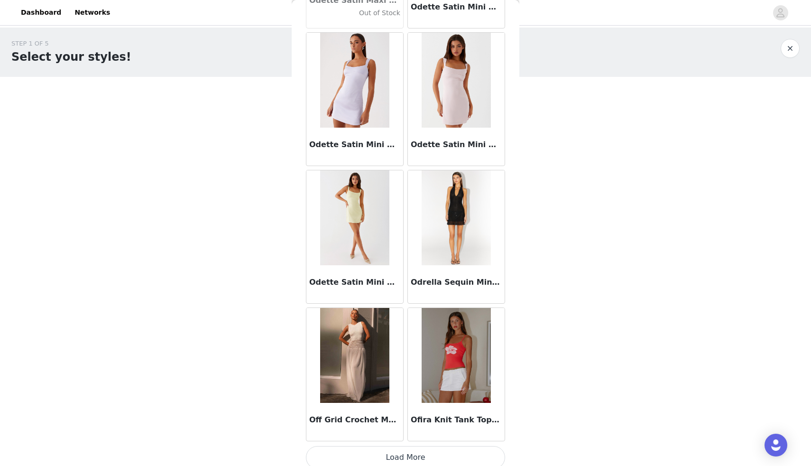
scroll to position [42238, 0]
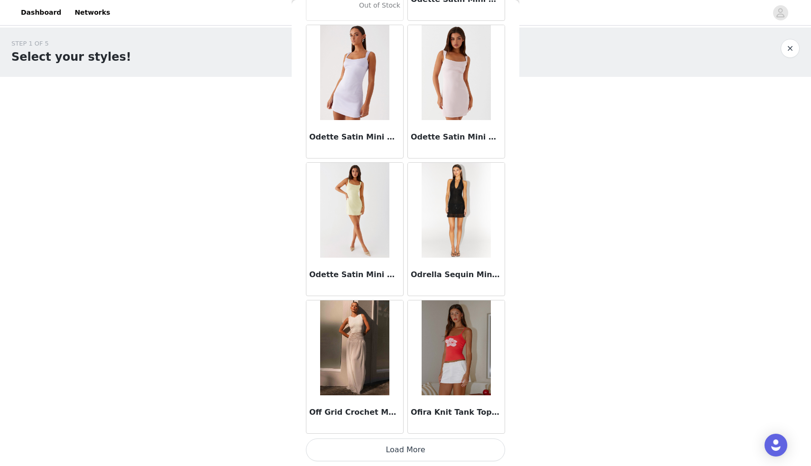
click at [407, 454] on button "Load More" at bounding box center [405, 449] width 199 height 23
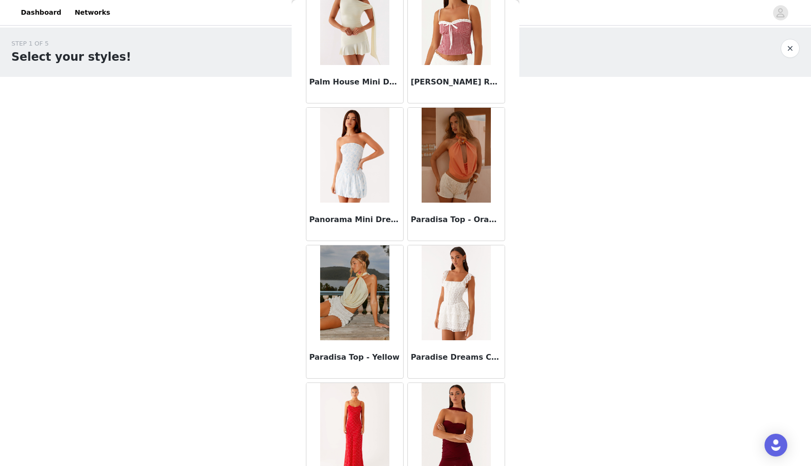
scroll to position [43613, 0]
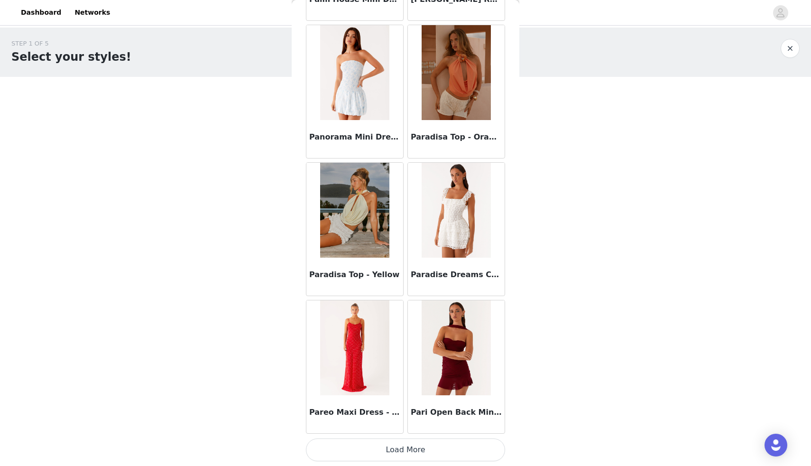
click at [378, 453] on button "Load More" at bounding box center [405, 449] width 199 height 23
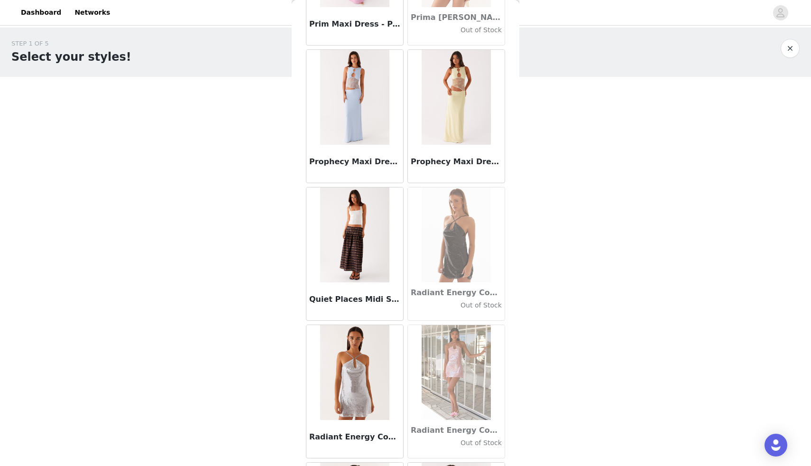
scroll to position [44988, 0]
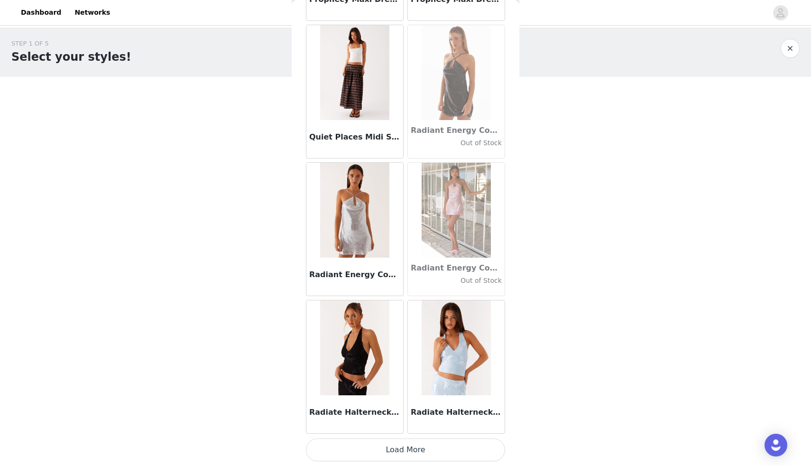
click at [384, 449] on button "Load More" at bounding box center [405, 449] width 199 height 23
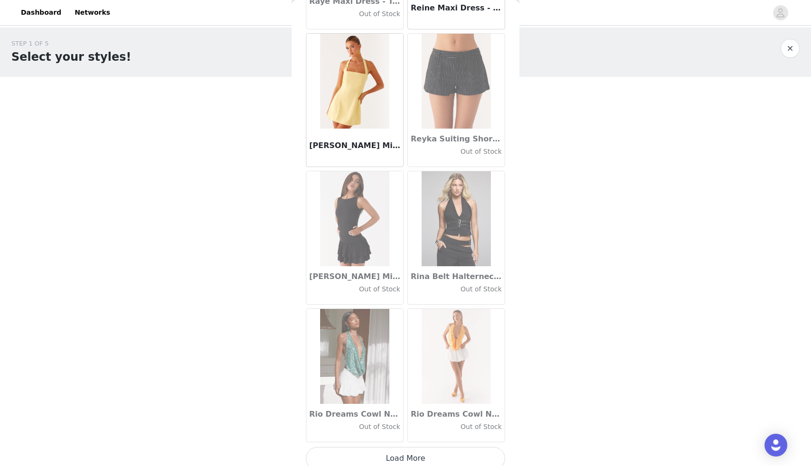
scroll to position [46363, 0]
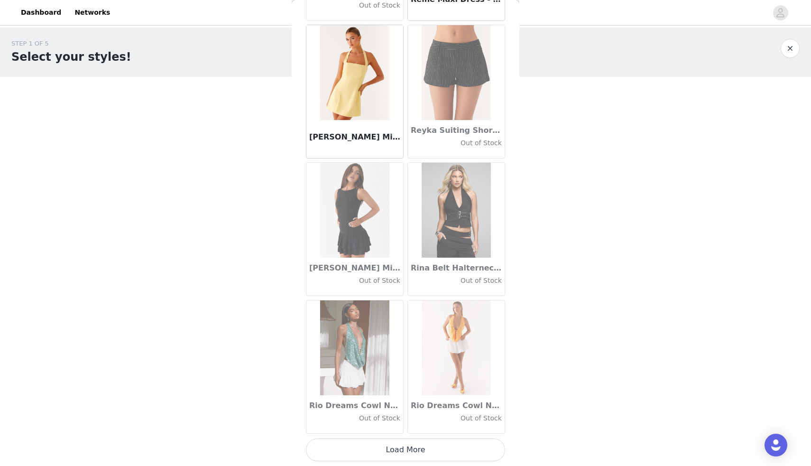
click at [414, 446] on button "Load More" at bounding box center [405, 449] width 199 height 23
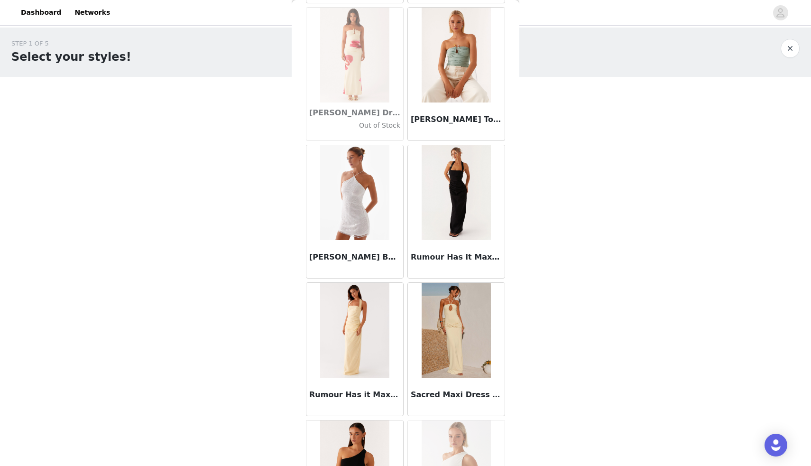
scroll to position [47738, 0]
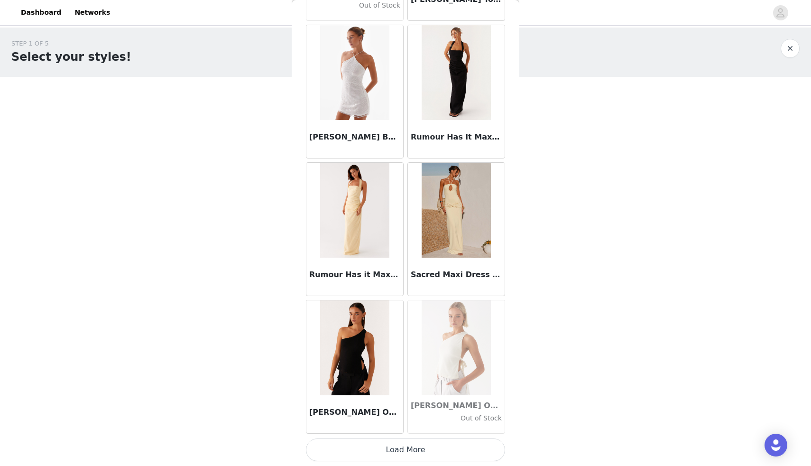
click at [384, 458] on button "Load More" at bounding box center [405, 449] width 199 height 23
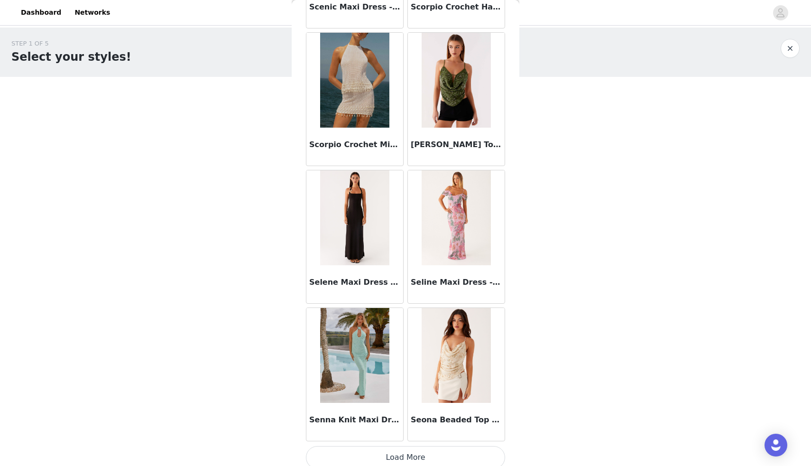
scroll to position [49113, 0]
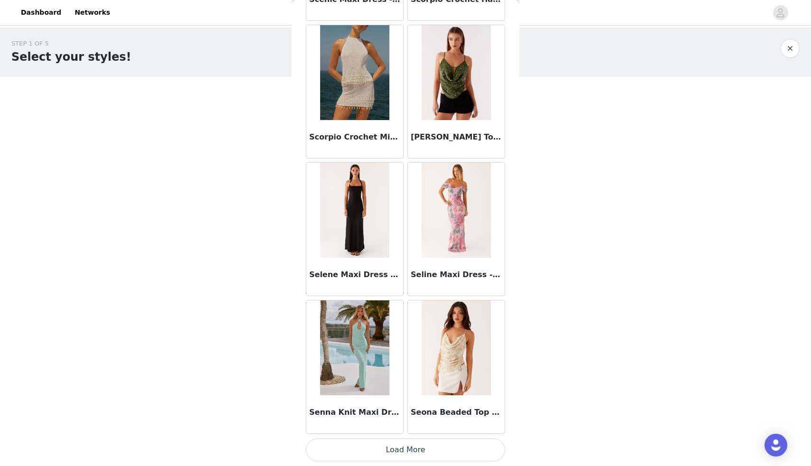
click at [399, 452] on button "Load More" at bounding box center [405, 449] width 199 height 23
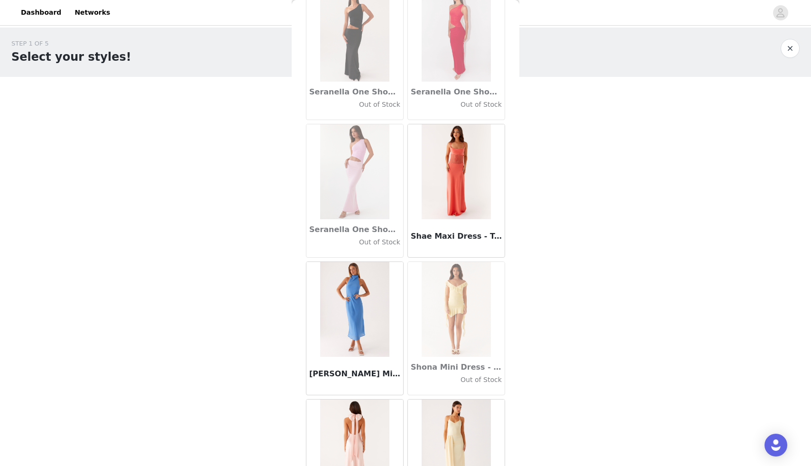
scroll to position [49574, 0]
